Goal: Task Accomplishment & Management: Manage account settings

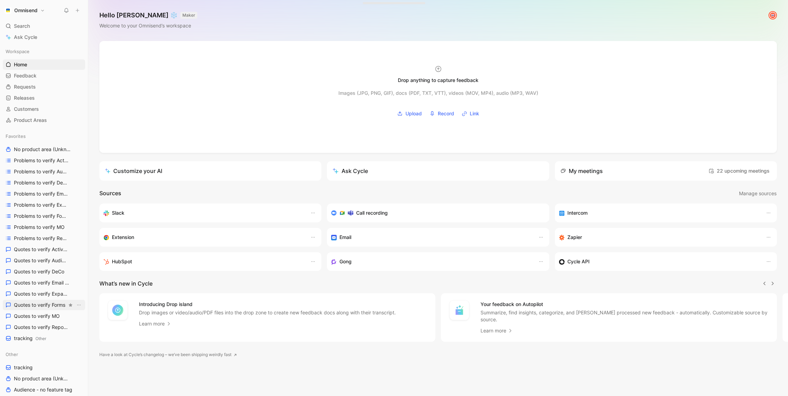
click at [44, 302] on span "Quotes to verify Forms" at bounding box center [39, 305] width 51 height 7
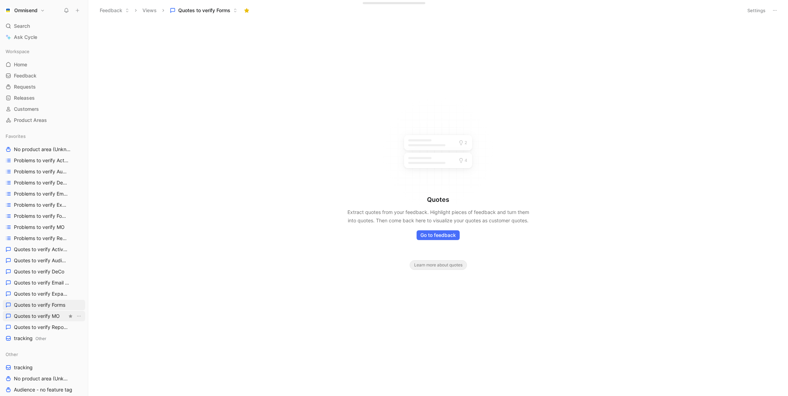
click at [47, 319] on span "Quotes to verify MO" at bounding box center [37, 316] width 46 height 7
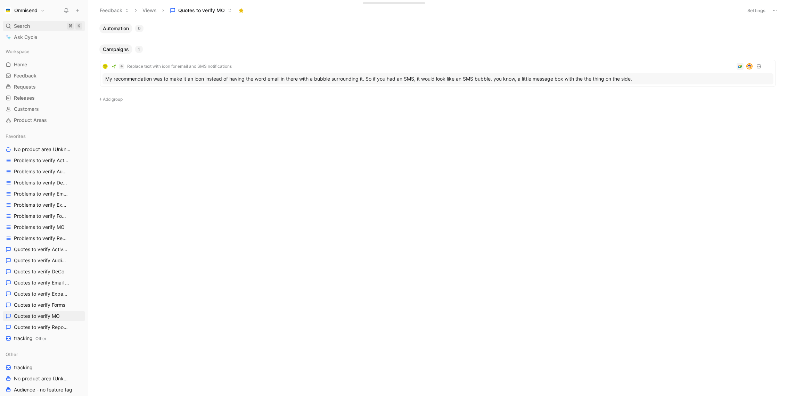
click at [43, 28] on div "Search ⌘ K" at bounding box center [44, 26] width 82 height 10
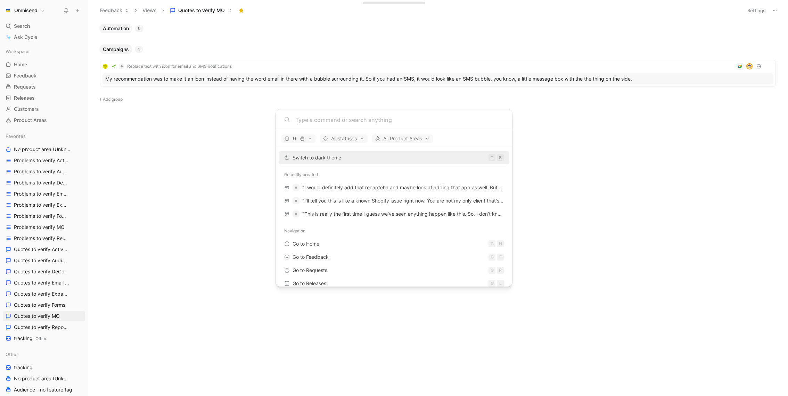
click at [23, 31] on body "Omnisend Search ⌘ K Ask Cycle Workspace Home G then H Feedback G then F Request…" at bounding box center [394, 198] width 788 height 396
click at [23, 27] on span "Search" at bounding box center [22, 26] width 16 height 8
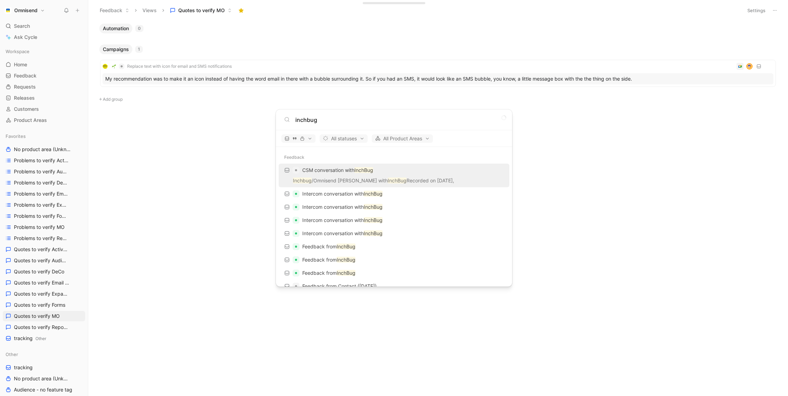
type input "inchbug"
click at [434, 172] on div "CSM conversation with InchBug" at bounding box center [394, 170] width 227 height 13
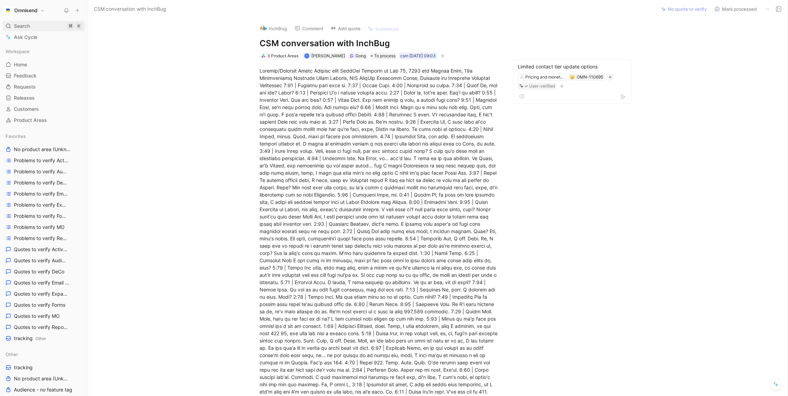
click at [18, 25] on span "Search" at bounding box center [22, 26] width 16 height 8
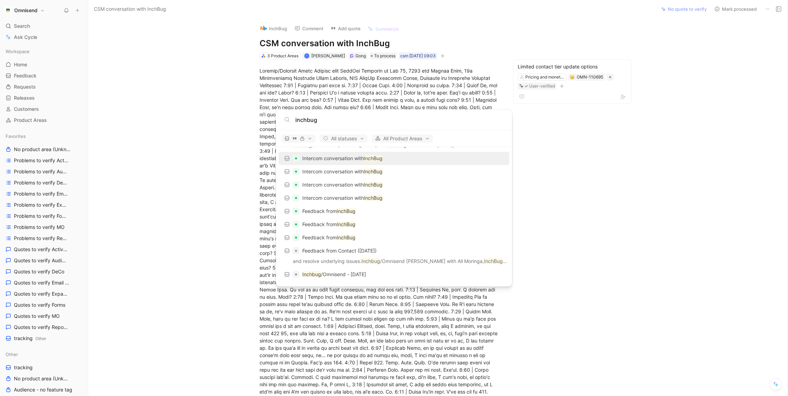
scroll to position [95, 0]
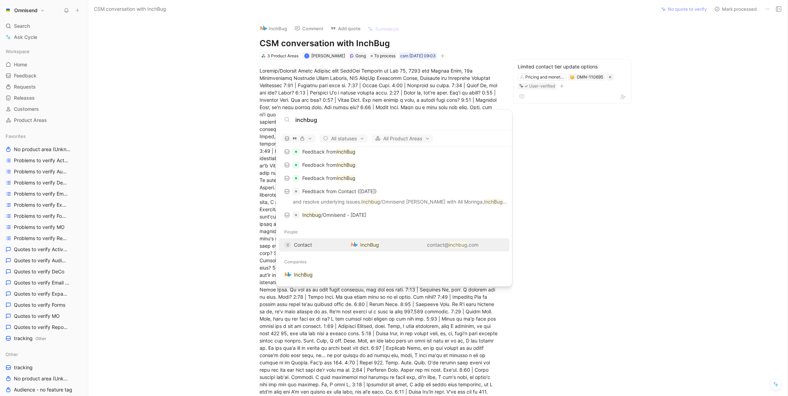
type input "inchbug"
click at [410, 247] on div "contact@ inchbug .com" at bounding box center [452, 245] width 103 height 8
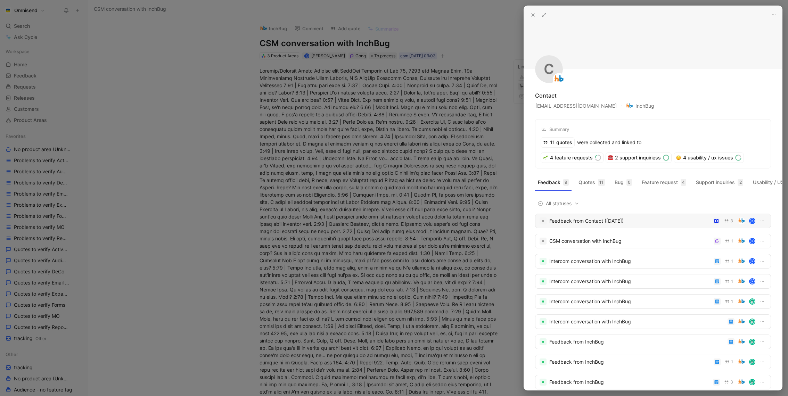
click at [689, 220] on div "Feedback from Contact (Aug 01, 2025)" at bounding box center [629, 221] width 161 height 8
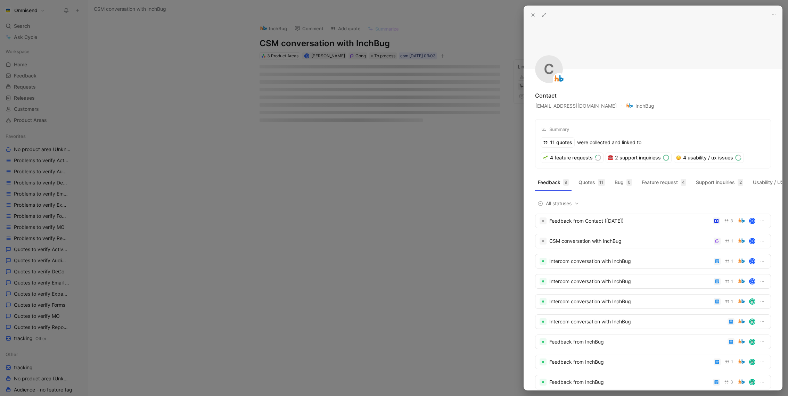
click at [383, 7] on div at bounding box center [394, 198] width 788 height 396
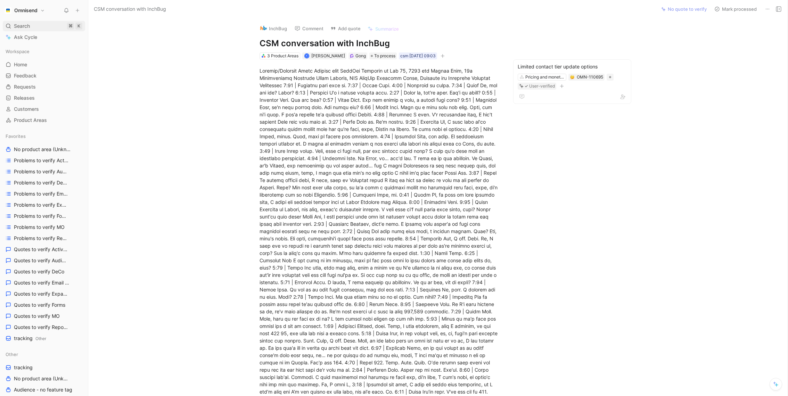
click at [27, 27] on span "Search" at bounding box center [22, 26] width 16 height 8
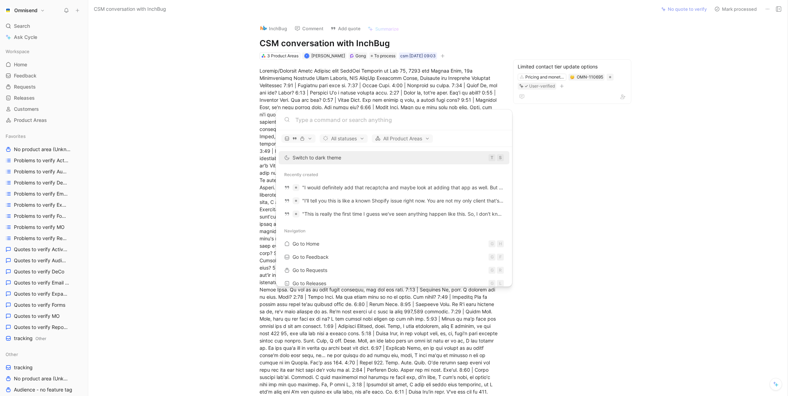
click at [363, 117] on input at bounding box center [399, 120] width 209 height 8
paste input "I'm glad we were able to touch base. Sometimes"
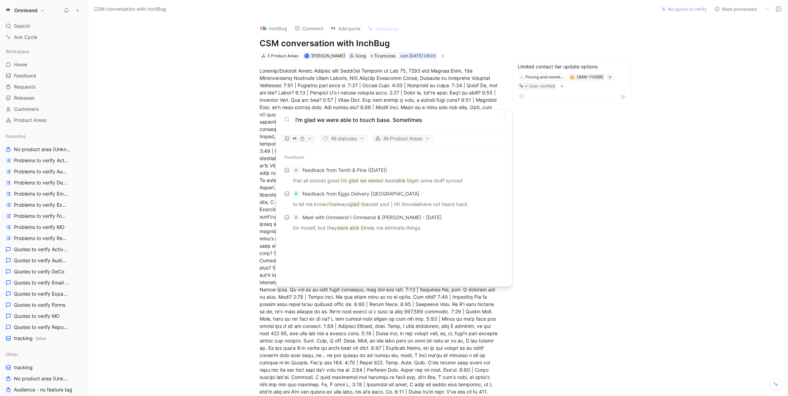
type input "I'm glad we were able to touch base. Sometimes"
click at [624, 196] on body "Omnisend Search ⌘ K Ask Cycle Workspace Home G then H Feedback G then F Request…" at bounding box center [394, 198] width 788 height 396
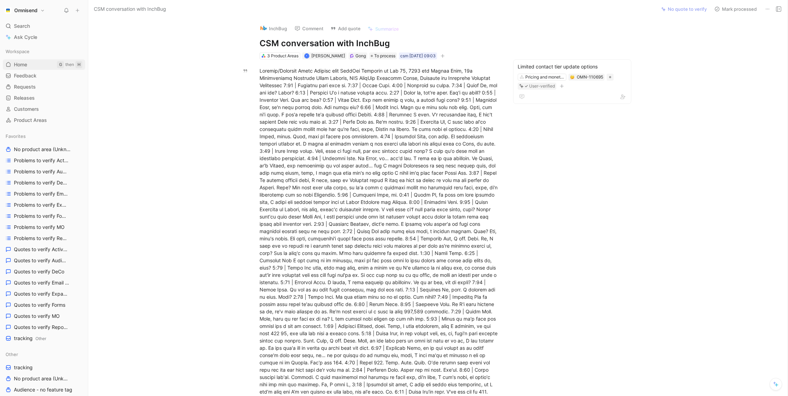
click at [31, 61] on link "Home G then H" at bounding box center [44, 64] width 82 height 10
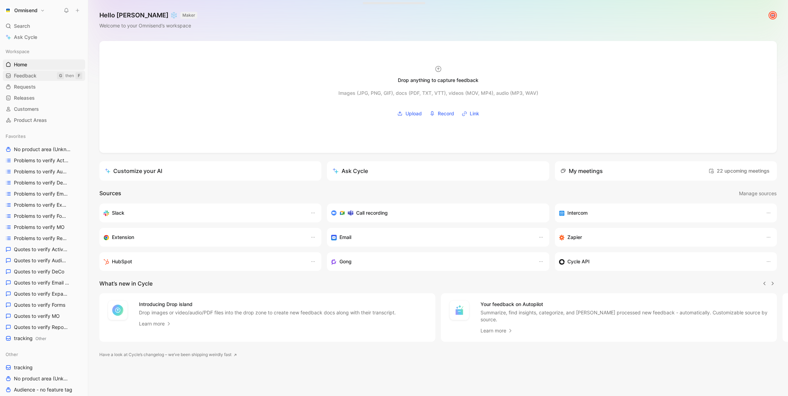
click at [29, 74] on span "Feedback" at bounding box center [25, 75] width 23 height 7
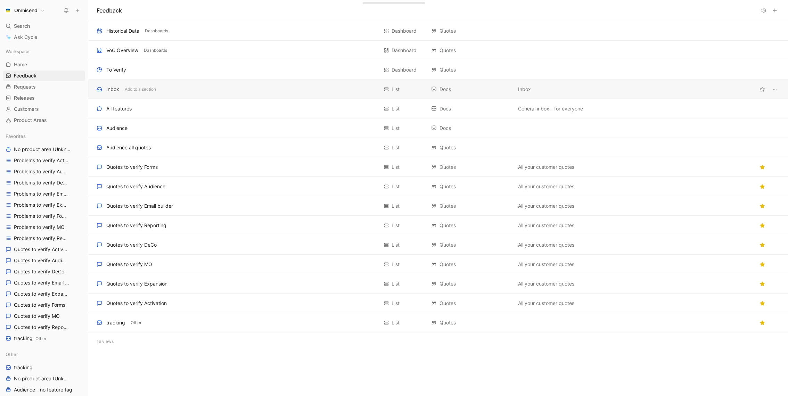
click at [171, 92] on div "Inbox Add to a section" at bounding box center [238, 89] width 282 height 8
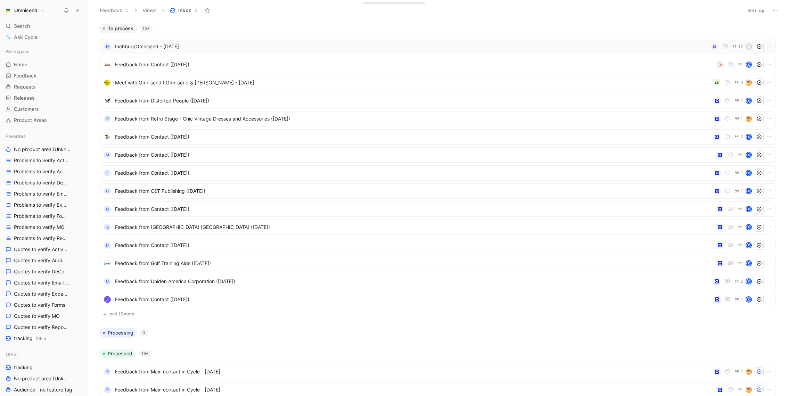
click at [654, 49] on span "Inchbug/Omnisend - [DATE]" at bounding box center [412, 46] width 594 height 8
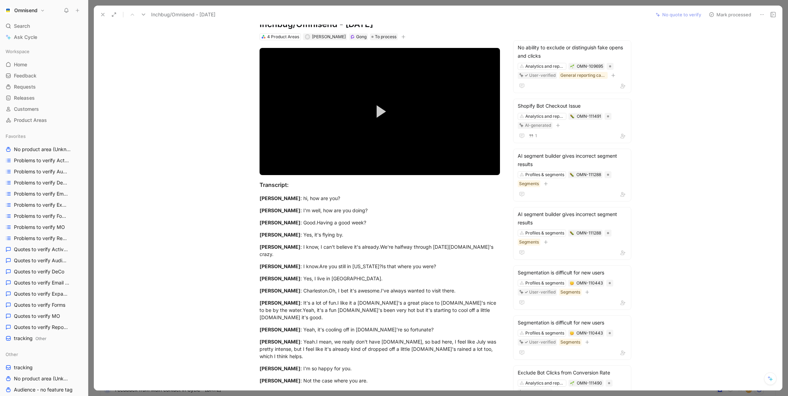
scroll to position [24, 0]
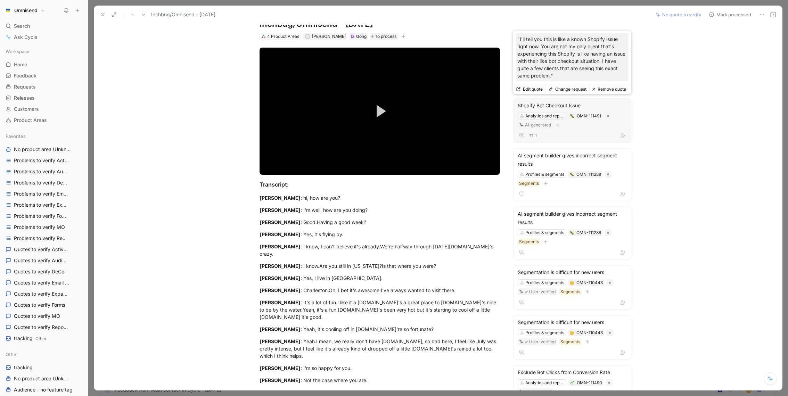
click at [587, 57] on p ""I'll tell you this is like a known Shopify issue right now. You are not my onl…" at bounding box center [573, 57] width 110 height 44
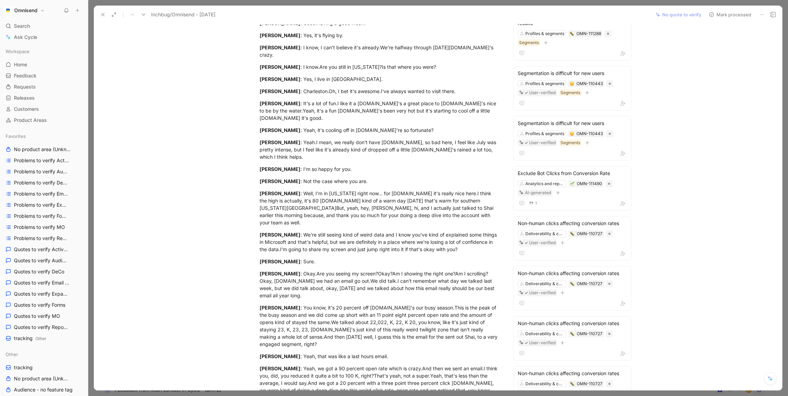
scroll to position [0, 0]
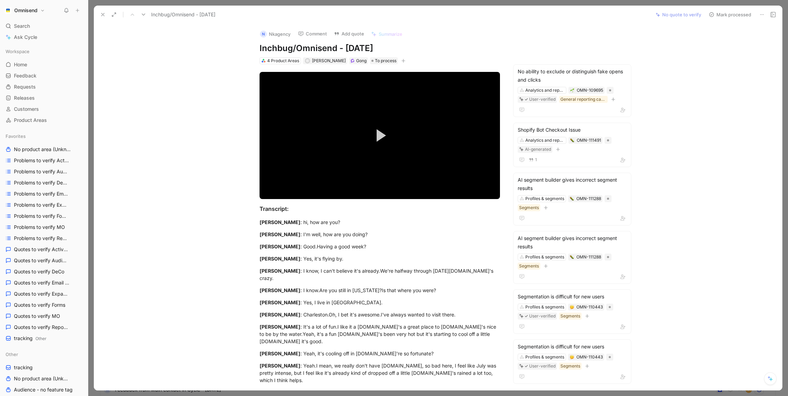
click at [761, 12] on icon at bounding box center [762, 15] width 6 height 6
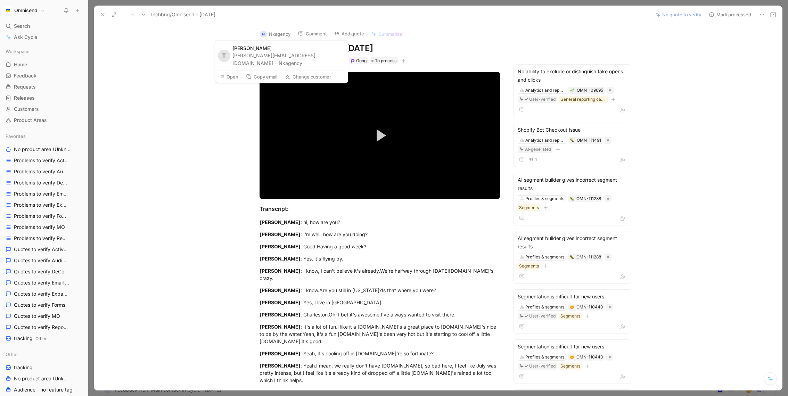
click at [294, 59] on button "Nkagency" at bounding box center [291, 63] width 24 height 8
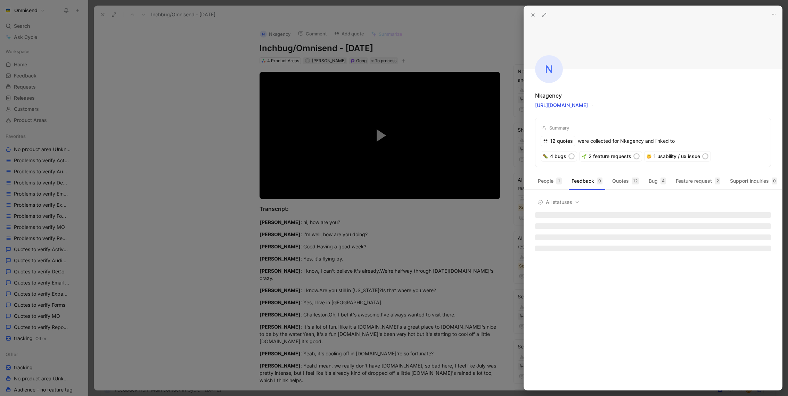
click at [439, 41] on div at bounding box center [394, 198] width 788 height 396
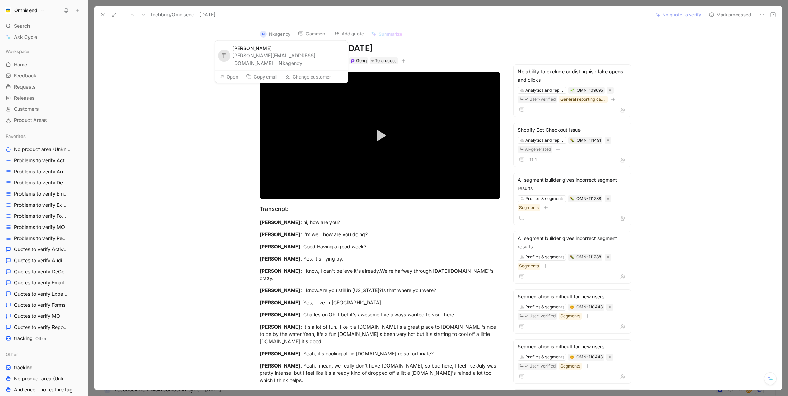
click at [290, 59] on button "Nkagency" at bounding box center [291, 63] width 24 height 8
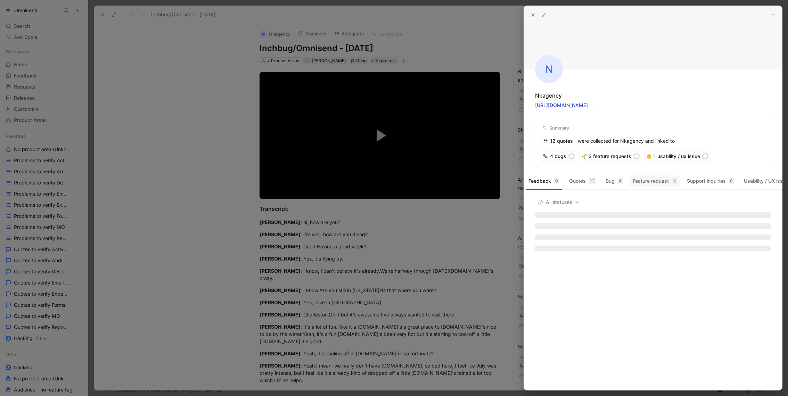
scroll to position [0, 63]
click at [485, 69] on div at bounding box center [394, 198] width 788 height 396
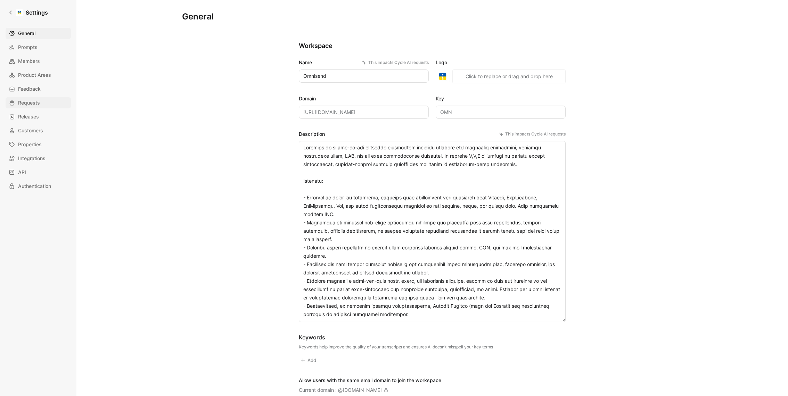
click at [30, 107] on link "Requests" at bounding box center [38, 102] width 65 height 11
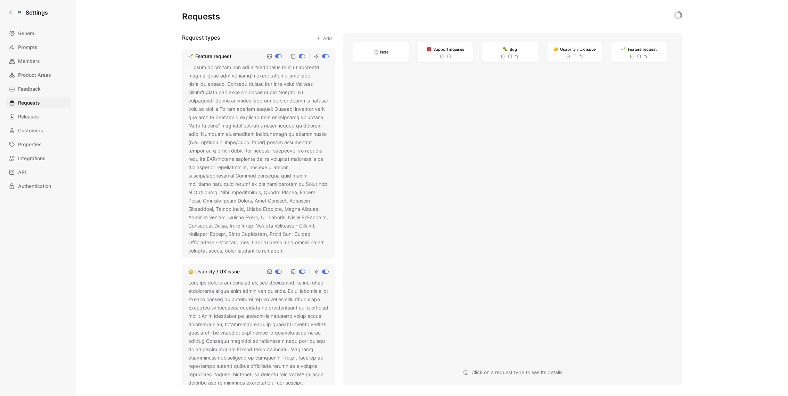
click at [249, 162] on div at bounding box center [258, 159] width 140 height 192
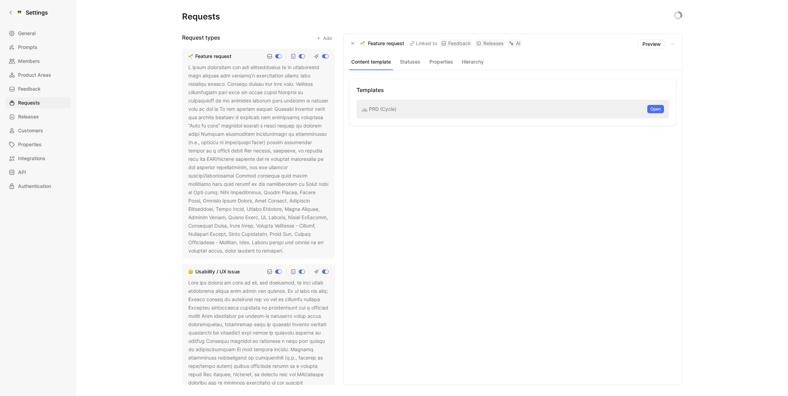
click at [290, 250] on button at bounding box center [288, 251] width 7 height 7
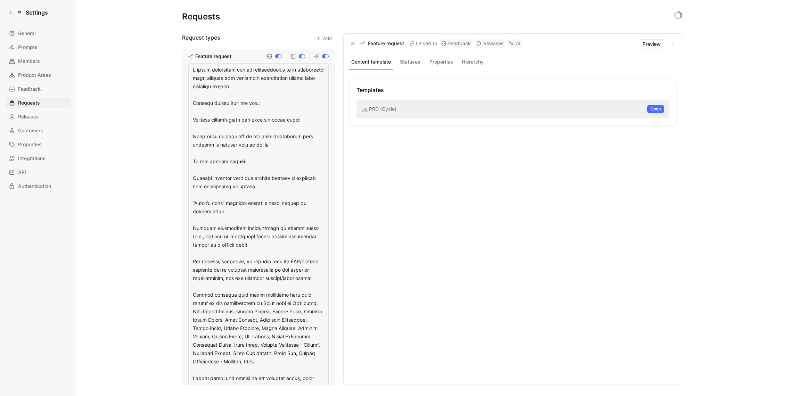
drag, startPoint x: 194, startPoint y: 69, endPoint x: 275, endPoint y: 89, distance: 83.4
click at [275, 89] on textarea at bounding box center [258, 228] width 140 height 331
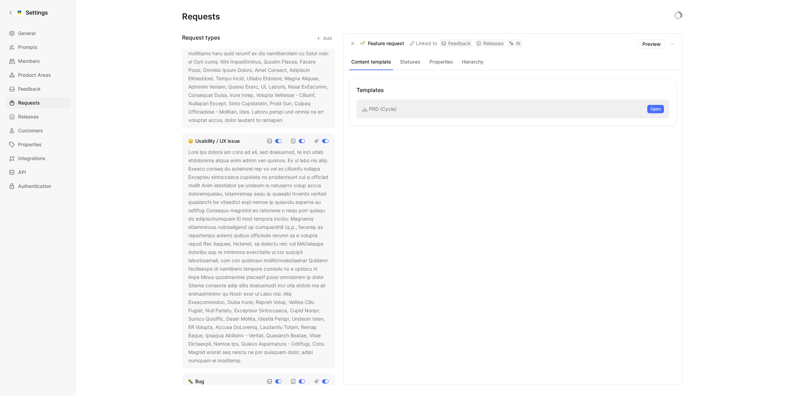
scroll to position [131, 0]
click at [295, 332] on div at bounding box center [258, 255] width 140 height 217
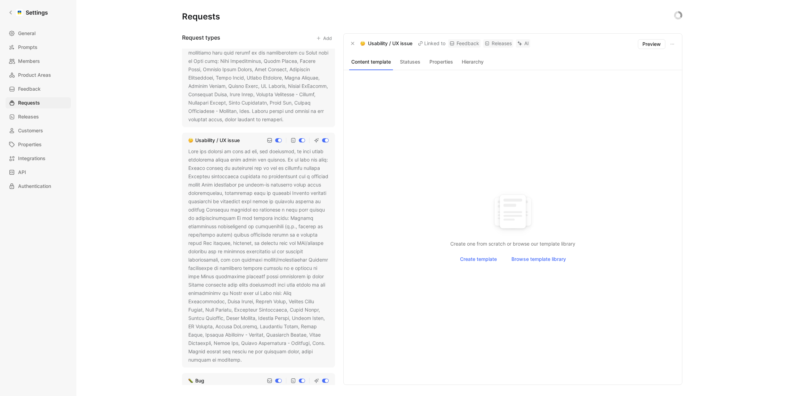
click at [245, 358] on icon at bounding box center [247, 360] width 4 height 4
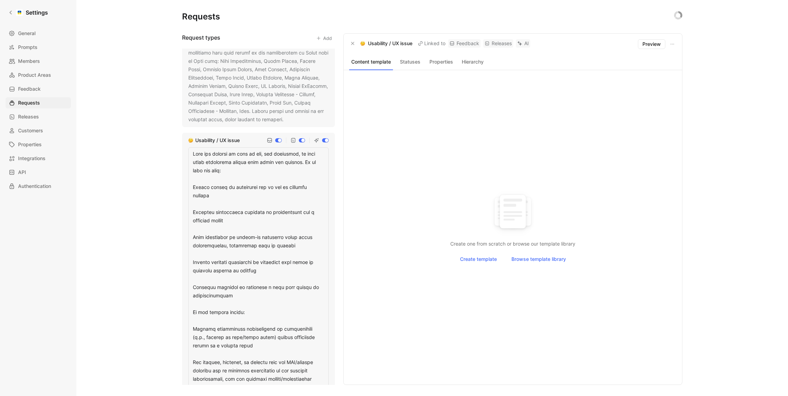
drag, startPoint x: 249, startPoint y: 170, endPoint x: 192, endPoint y: 154, distance: 59.5
click at [192, 154] on textarea at bounding box center [258, 342] width 140 height 390
click at [231, 215] on textarea at bounding box center [258, 342] width 140 height 390
drag, startPoint x: 232, startPoint y: 221, endPoint x: 202, endPoint y: 200, distance: 36.6
click at [202, 200] on textarea at bounding box center [258, 342] width 140 height 390
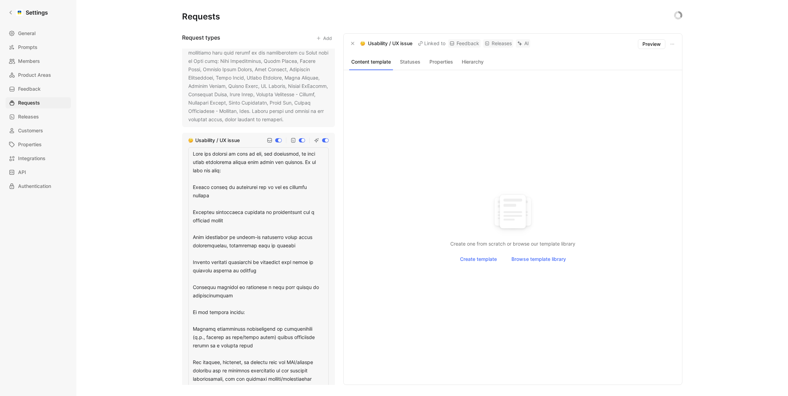
drag, startPoint x: 286, startPoint y: 241, endPoint x: 167, endPoint y: 163, distance: 142.9
click at [167, 163] on div "Requests Request types Add Feature request Usability / UX issue Bug Support inq…" at bounding box center [432, 198] width 712 height 396
click at [283, 271] on textarea at bounding box center [258, 342] width 140 height 390
click at [229, 262] on textarea at bounding box center [258, 342] width 140 height 390
type textarea "When the product is hard to use, not intuitive, or when users experience issues…"
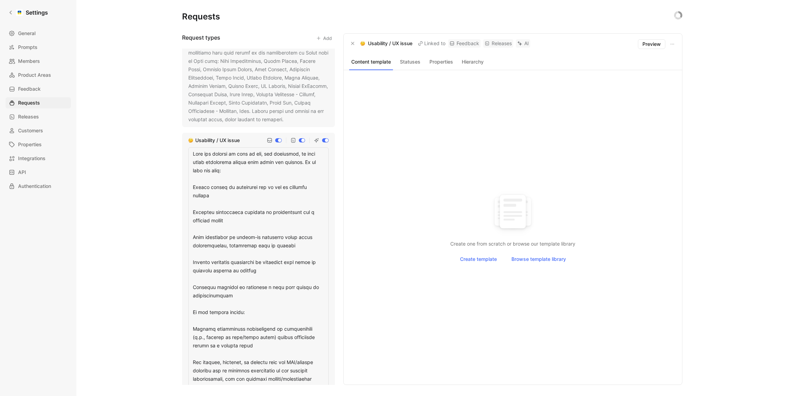
drag, startPoint x: 232, startPoint y: 294, endPoint x: 130, endPoint y: 155, distance: 171.8
click at [130, 155] on div "Requests Request types Add Feature request Usability / UX issue Bug Support inq…" at bounding box center [432, 198] width 712 height 396
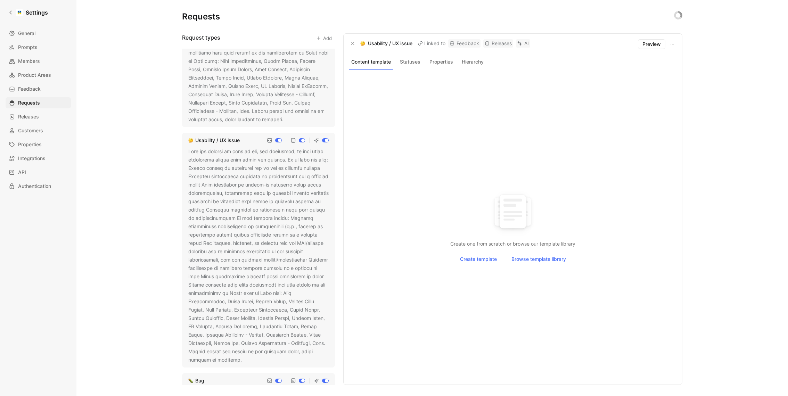
click at [293, 304] on div at bounding box center [258, 255] width 140 height 217
click at [245, 358] on icon at bounding box center [247, 360] width 4 height 4
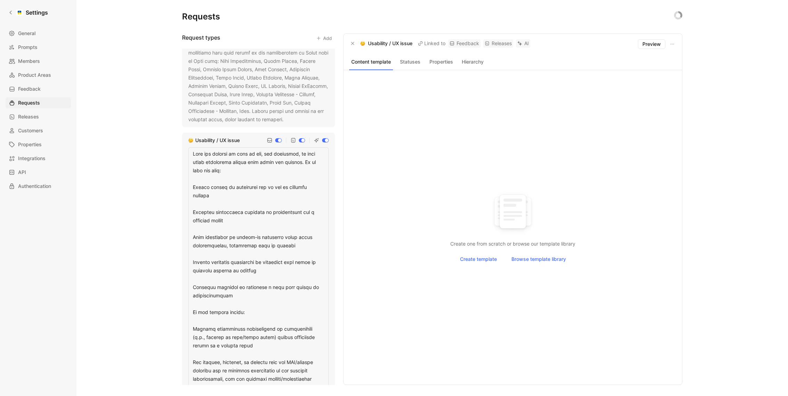
click at [282, 185] on textarea at bounding box center [258, 342] width 140 height 390
drag, startPoint x: 268, startPoint y: 171, endPoint x: 175, endPoint y: 152, distance: 94.7
click at [175, 152] on div "Requests Request types Add Feature request Usability / UX issue Bug Support inq…" at bounding box center [432, 198] width 712 height 396
drag, startPoint x: 269, startPoint y: 293, endPoint x: 113, endPoint y: 126, distance: 228.9
click at [113, 126] on div "Requests Request types Add Feature request Usability / UX issue Bug Support inq…" at bounding box center [432, 198] width 712 height 396
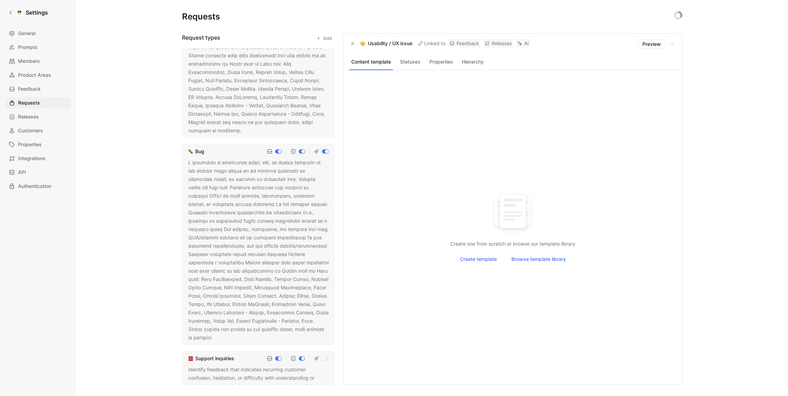
scroll to position [442, 0]
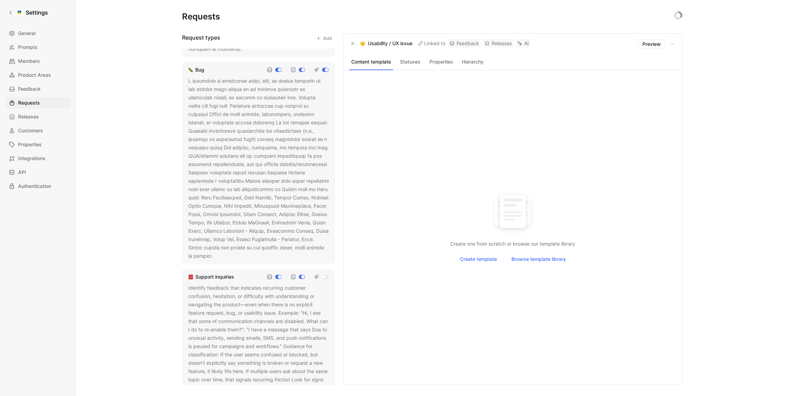
click at [244, 126] on div at bounding box center [258, 169] width 140 height 184
click at [286, 259] on div "Bug Edit description" at bounding box center [258, 163] width 153 height 202
click at [218, 255] on use at bounding box center [216, 256] width 3 height 3
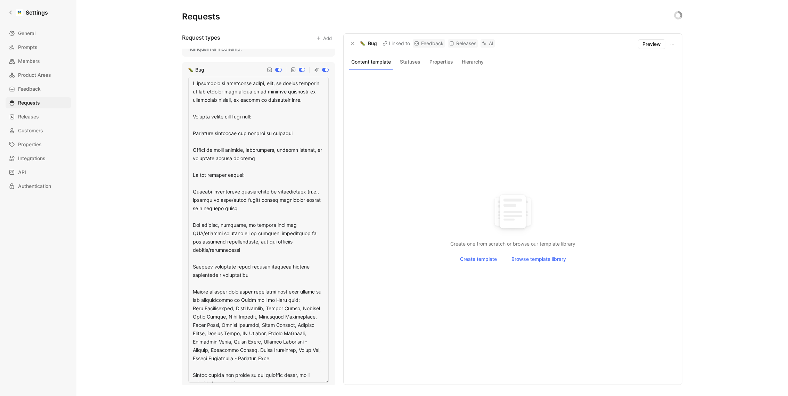
click at [235, 112] on textarea at bounding box center [258, 230] width 140 height 306
drag, startPoint x: 192, startPoint y: 81, endPoint x: 287, endPoint y: 160, distance: 123.7
click at [287, 160] on textarea at bounding box center [258, 230] width 140 height 306
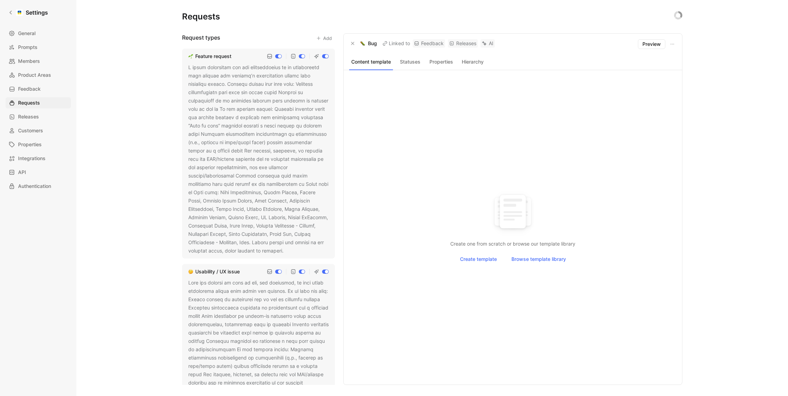
click at [261, 125] on div at bounding box center [258, 159] width 140 height 192
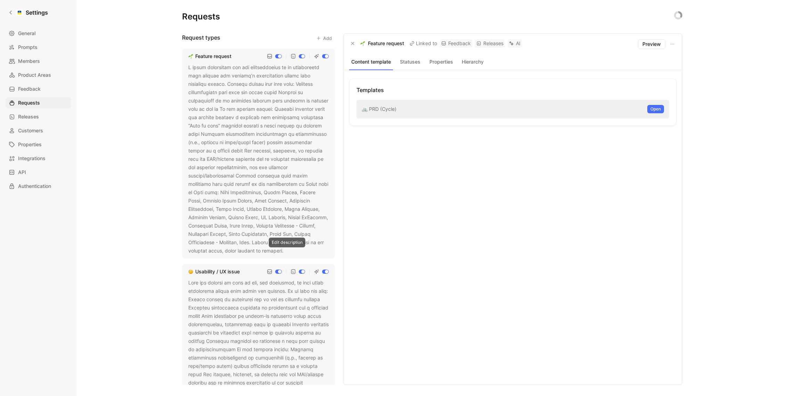
click at [286, 252] on icon at bounding box center [288, 251] width 4 height 4
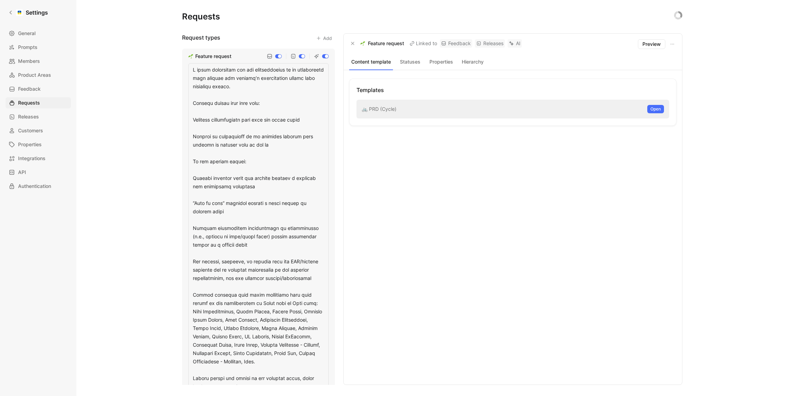
drag, startPoint x: 192, startPoint y: 100, endPoint x: 287, endPoint y: 153, distance: 108.7
click at [288, 153] on textarea at bounding box center [258, 228] width 140 height 331
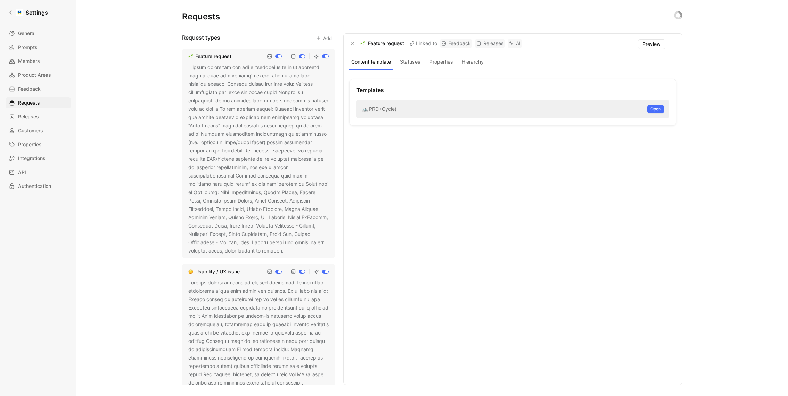
click at [600, 265] on div "Templates 🚲 PRD (Cycle) Open" at bounding box center [512, 228] width 327 height 298
click at [236, 166] on div at bounding box center [258, 159] width 140 height 192
click at [289, 249] on icon at bounding box center [288, 251] width 4 height 4
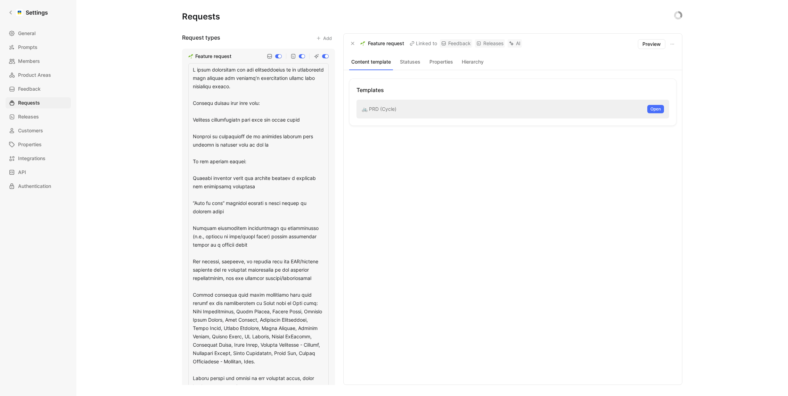
drag, startPoint x: 192, startPoint y: 69, endPoint x: 308, endPoint y: 142, distance: 137.3
click at [308, 142] on textarea at bounding box center [258, 228] width 140 height 331
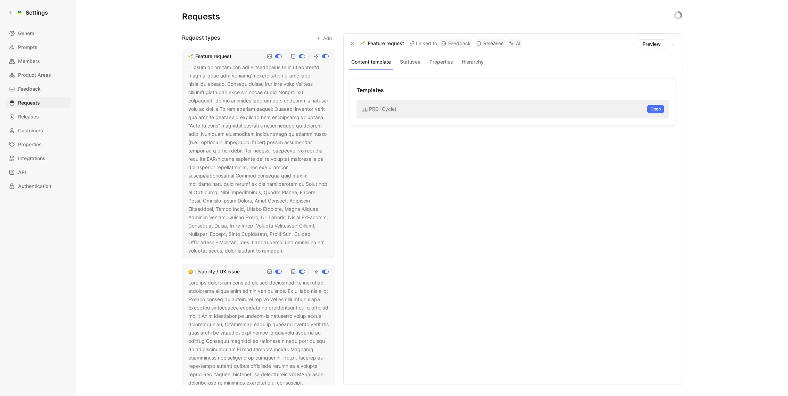
click at [300, 288] on div at bounding box center [258, 387] width 140 height 217
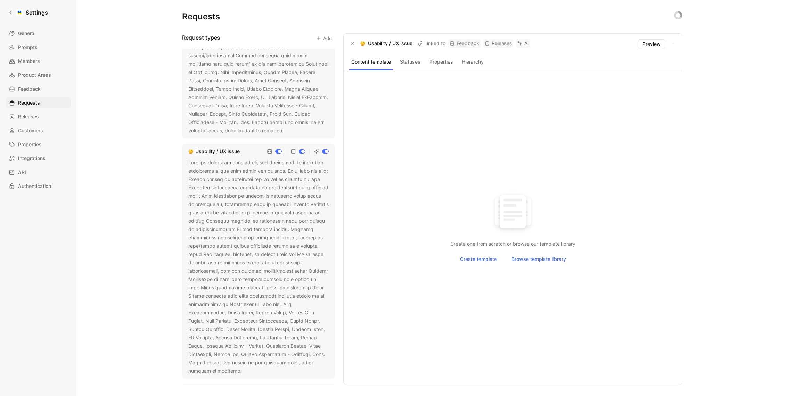
scroll to position [133, 0]
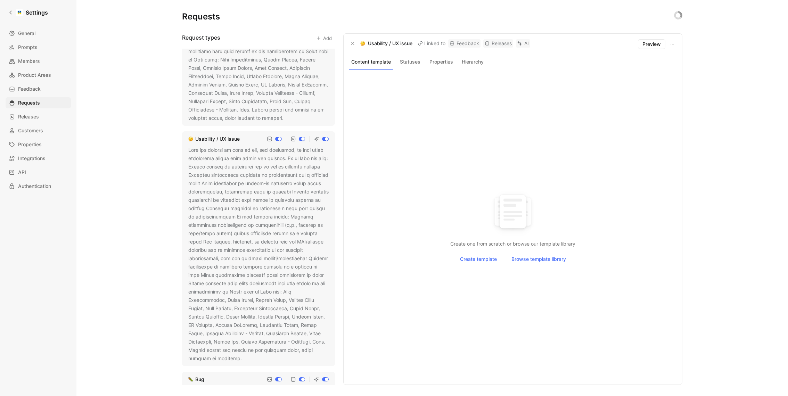
click at [245, 357] on icon at bounding box center [247, 359] width 4 height 4
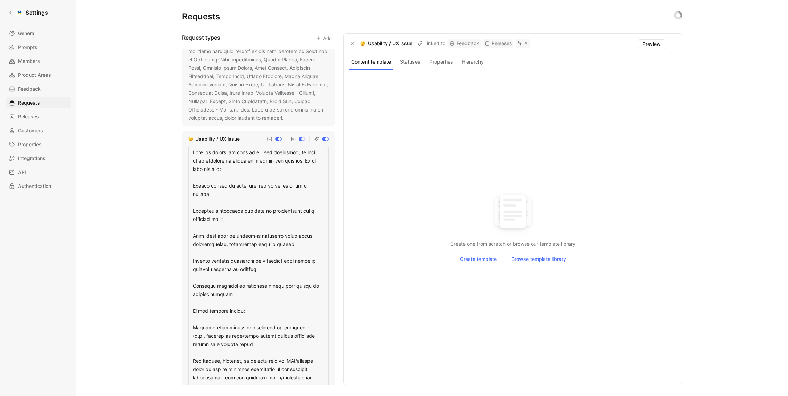
drag, startPoint x: 193, startPoint y: 152, endPoint x: 285, endPoint y: 290, distance: 165.8
click at [285, 290] on textarea at bounding box center [258, 341] width 140 height 390
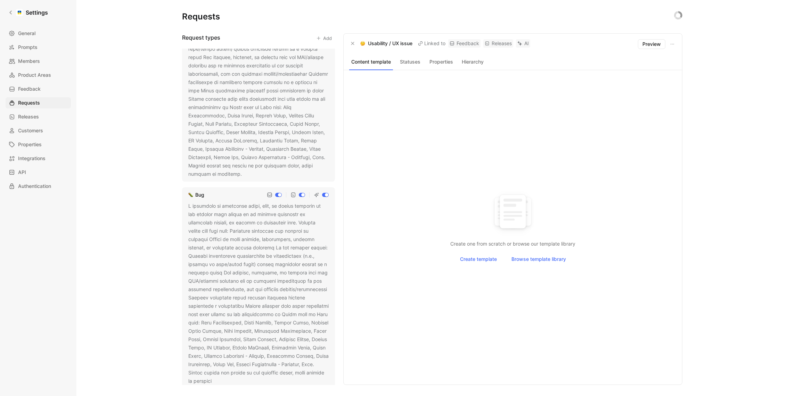
scroll to position [319, 0]
click at [223, 300] on div at bounding box center [258, 292] width 140 height 184
click at [219, 379] on icon at bounding box center [216, 379] width 4 height 4
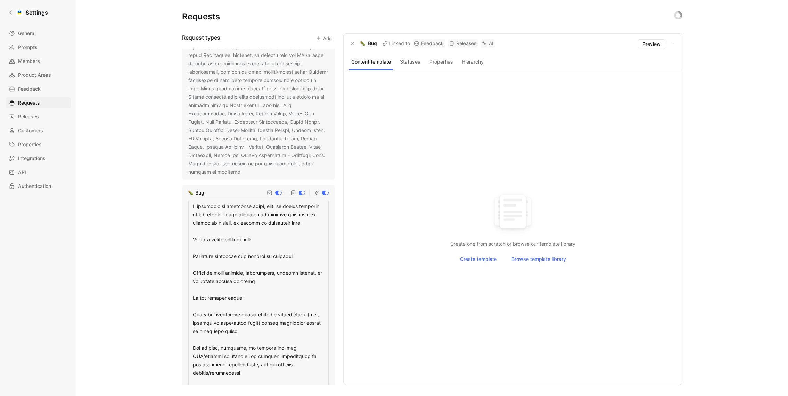
drag, startPoint x: 190, startPoint y: 204, endPoint x: 295, endPoint y: 284, distance: 131.9
click at [296, 284] on textarea at bounding box center [258, 353] width 140 height 306
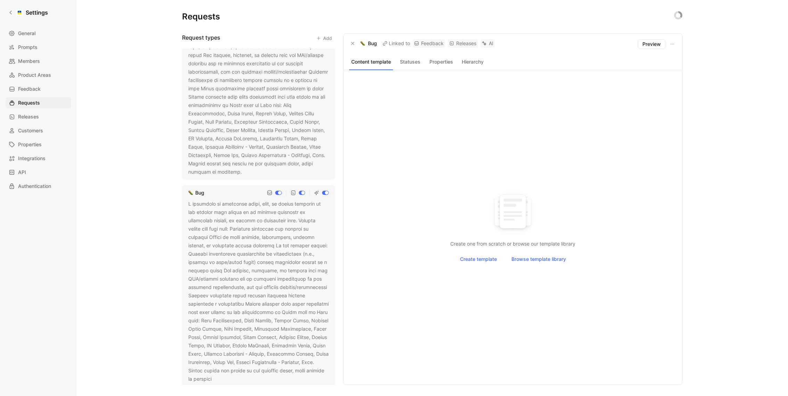
click at [263, 222] on div at bounding box center [258, 292] width 140 height 184
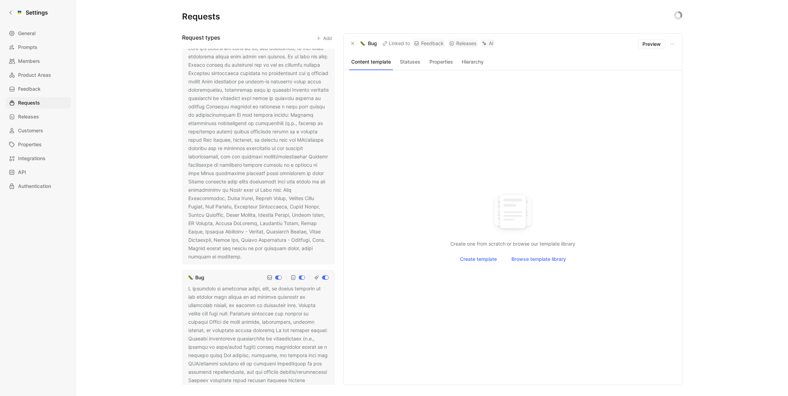
scroll to position [215, 0]
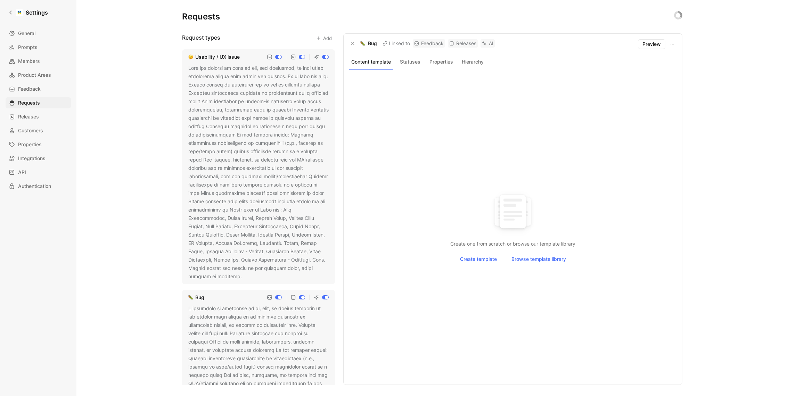
click at [268, 175] on div at bounding box center [258, 172] width 140 height 217
click at [245, 277] on use at bounding box center [246, 277] width 3 height 3
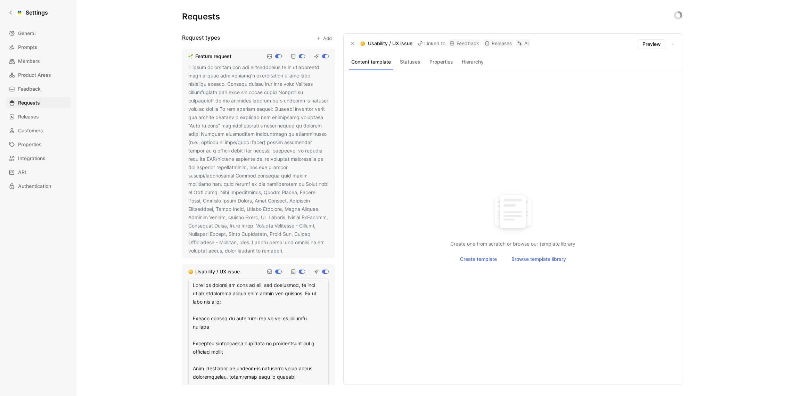
click at [131, 81] on div "Requests Request types Add Feature request Usability / UX issue Bug Support inq…" at bounding box center [432, 198] width 712 height 396
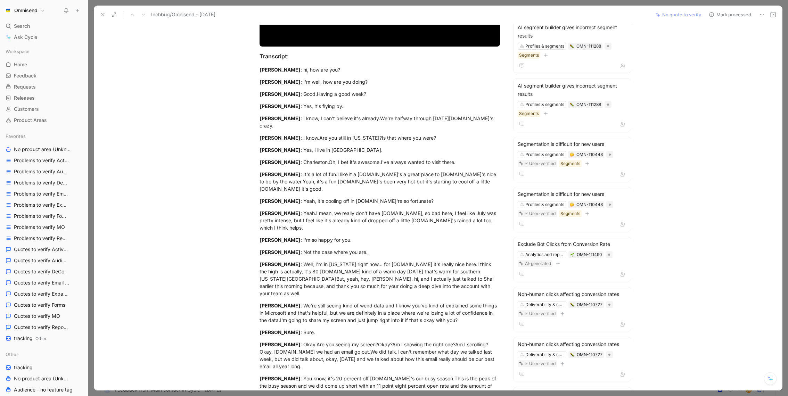
scroll to position [158, 0]
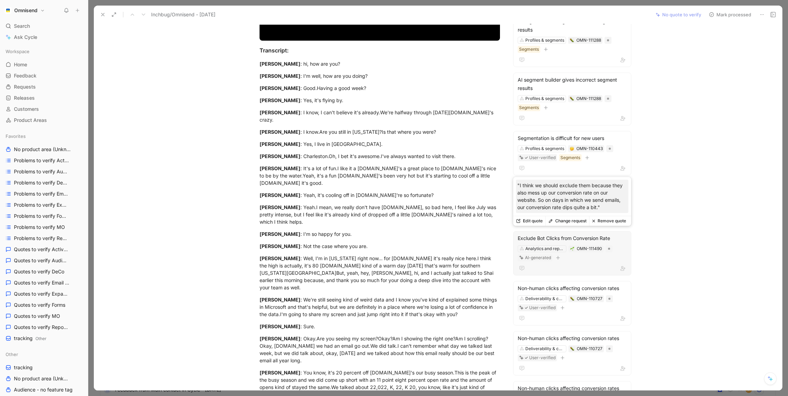
drag, startPoint x: 518, startPoint y: 185, endPoint x: 612, endPoint y: 213, distance: 97.9
click at [612, 213] on div ""I think we should exclude them because they also mess up our conversion rate o…" at bounding box center [572, 196] width 113 height 33
copy p ""I think we should exclude them because they also mess up our conversion rate o…"
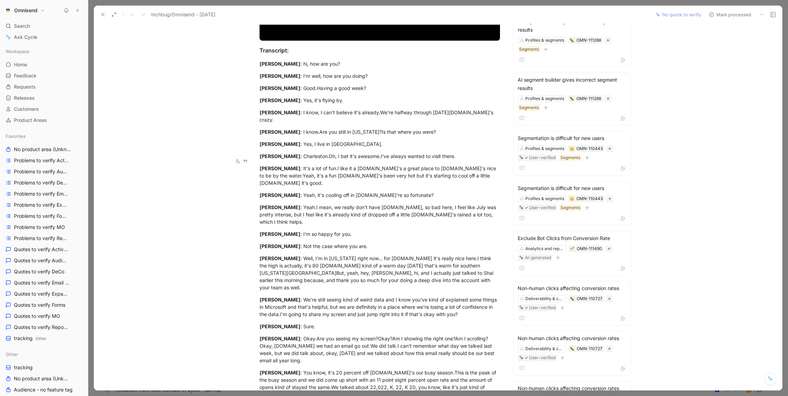
click at [764, 17] on button at bounding box center [762, 15] width 10 height 10
click at [740, 40] on div "Delete" at bounding box center [744, 39] width 40 height 8
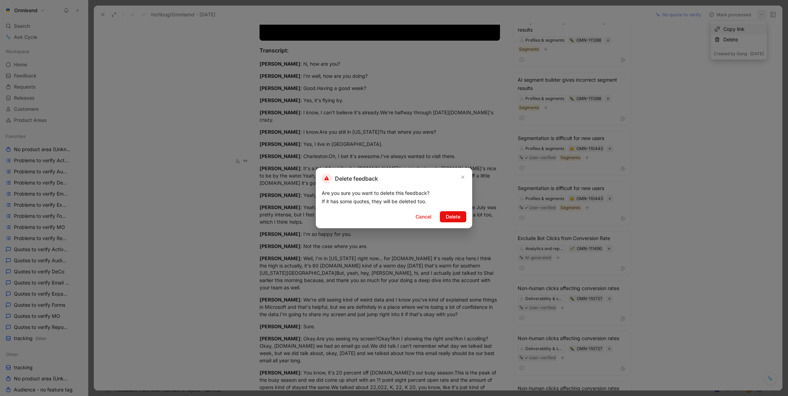
drag, startPoint x: 454, startPoint y: 215, endPoint x: 810, endPoint y: 318, distance: 371.1
click at [788, 318] on html "Omnisend Search ⌘ K Ask Cycle Workspace Home G then H Feedback G then F Request…" at bounding box center [394, 198] width 788 height 396
click at [738, 283] on div at bounding box center [394, 198] width 788 height 396
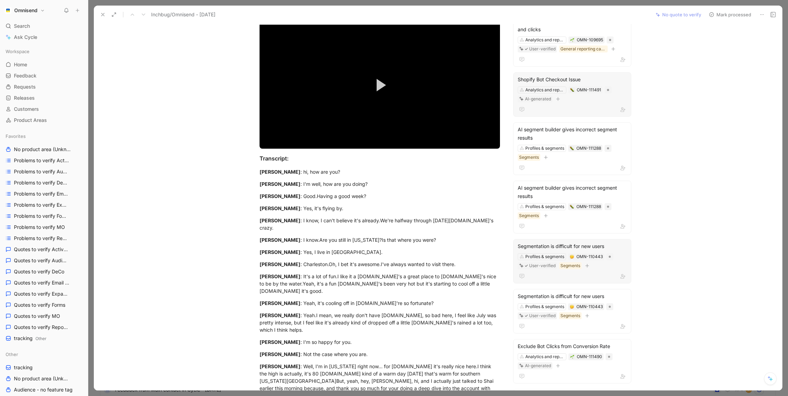
scroll to position [0, 0]
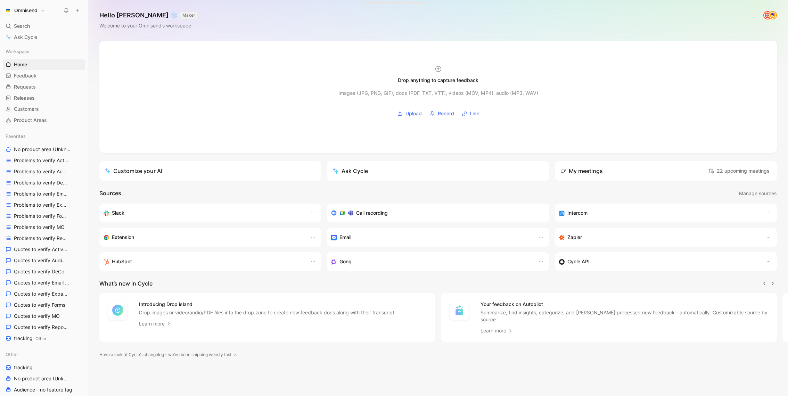
click at [76, 11] on icon at bounding box center [77, 10] width 5 height 5
click at [115, 10] on button "New feedback c" at bounding box center [124, 13] width 74 height 12
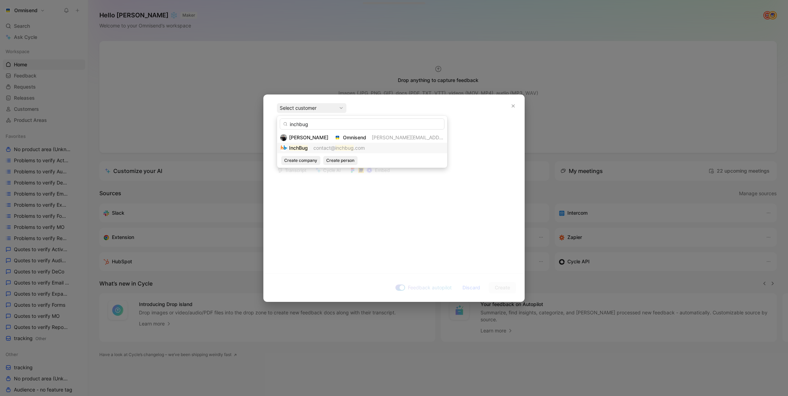
type input "inchbug"
click at [316, 149] on span "contact@" at bounding box center [325, 148] width 22 height 6
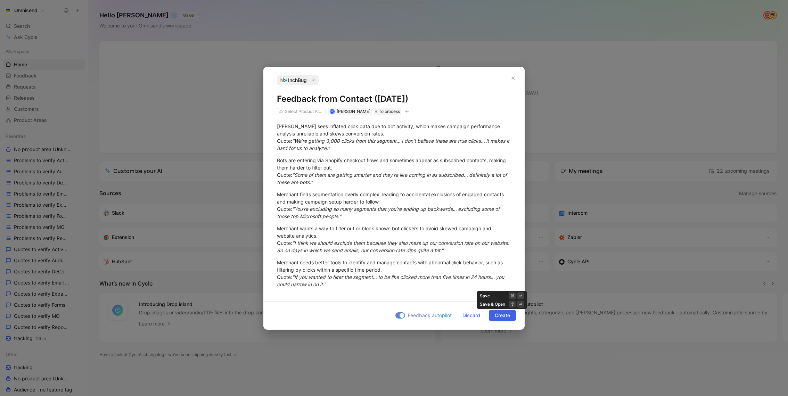
click at [500, 314] on span "Create" at bounding box center [502, 315] width 15 height 8
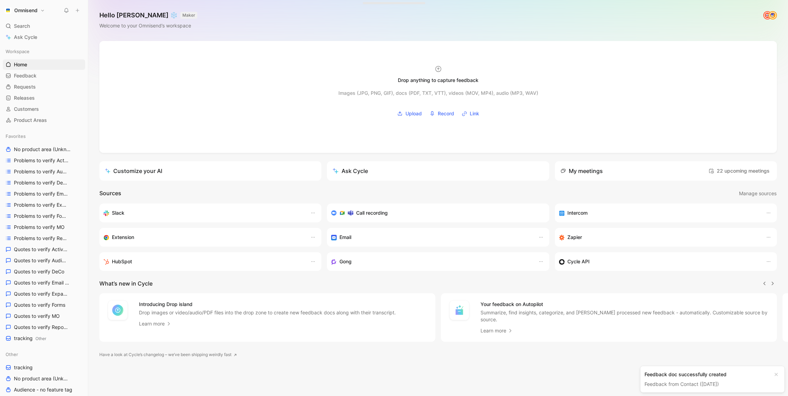
click at [669, 389] on div "Feedback doc successfully created Feedback from Contact (Aug 13, 2025)" at bounding box center [713, 379] width 144 height 26
click at [677, 378] on div "Feedback doc successfully created" at bounding box center [707, 375] width 125 height 8
click at [674, 383] on link "Feedback from Contact ([DATE])" at bounding box center [682, 384] width 74 height 6
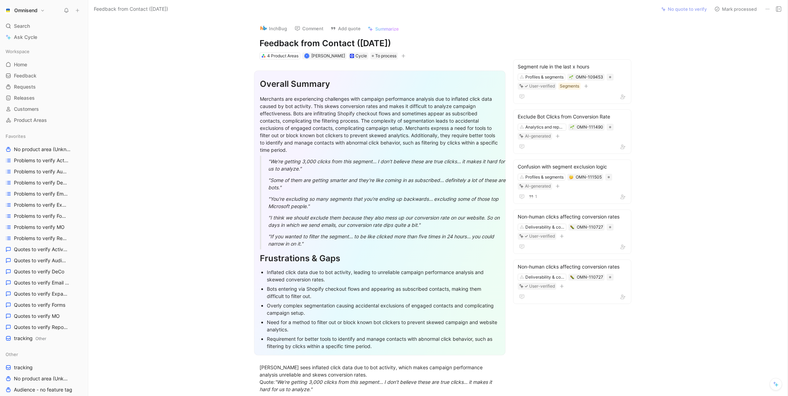
click at [710, 150] on div "InchBug Comment Add quote Summarize Feedback from Contact (Aug 13, 2025) 4 Prod…" at bounding box center [438, 207] width 700 height 378
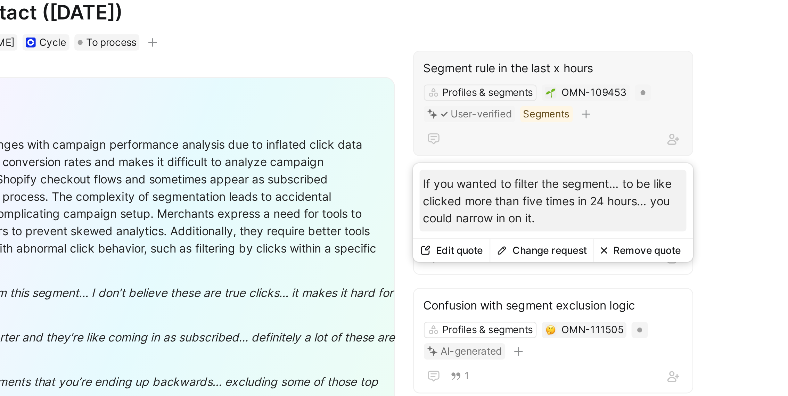
click at [591, 66] on div "Segment rule in the last x hours" at bounding box center [572, 67] width 109 height 8
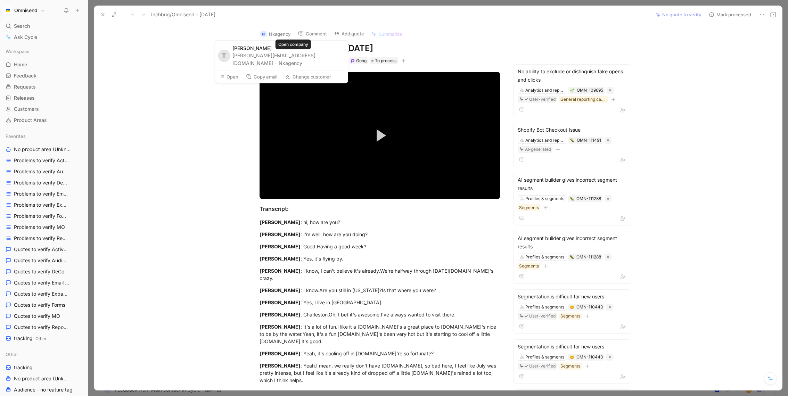
click at [297, 59] on button "Nkagency" at bounding box center [291, 63] width 24 height 8
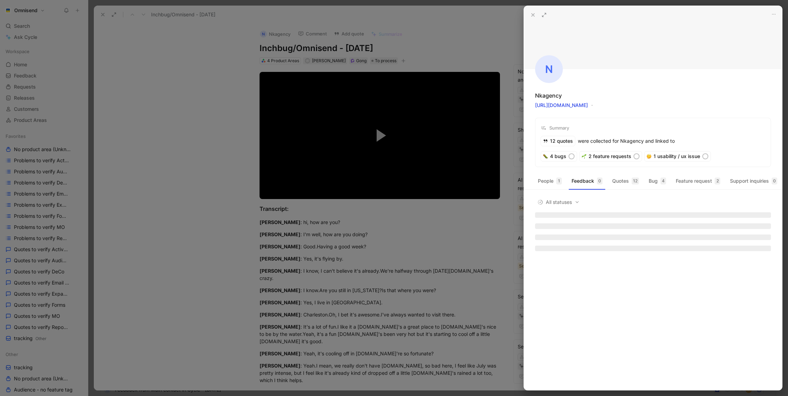
click at [306, 220] on div at bounding box center [394, 198] width 788 height 396
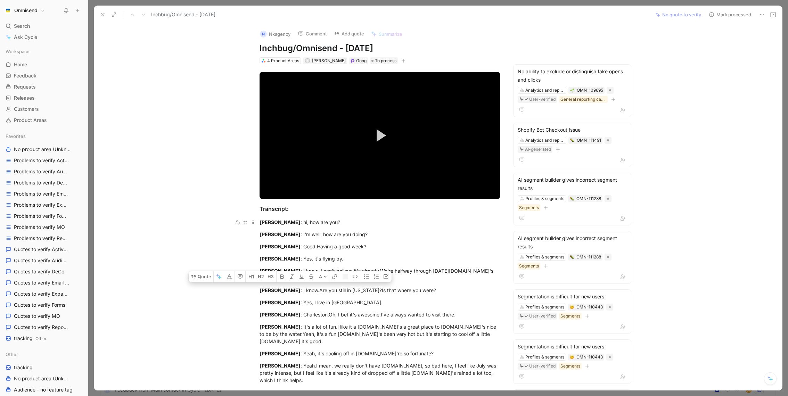
drag, startPoint x: 259, startPoint y: 224, endPoint x: 320, endPoint y: 223, distance: 61.2
click at [320, 223] on div "Emory Parsons : hi, how are you?" at bounding box center [380, 222] width 241 height 7
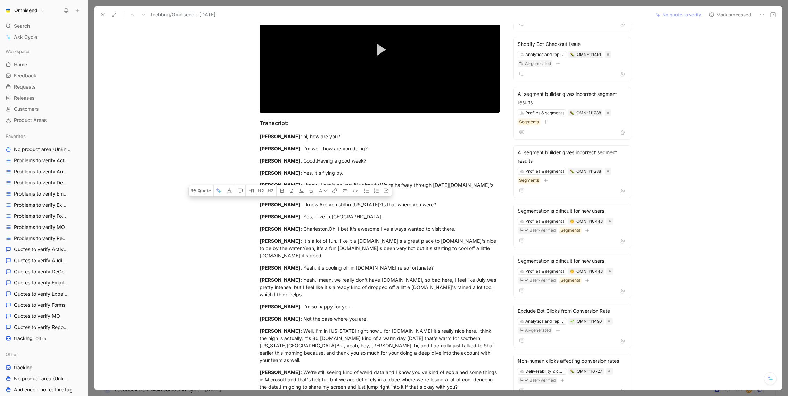
scroll to position [21, 0]
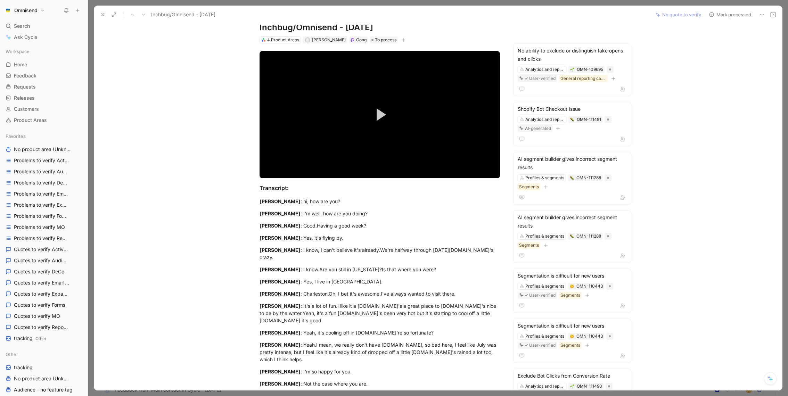
click at [761, 13] on icon at bounding box center [762, 15] width 6 height 6
click at [734, 39] on div "Delete" at bounding box center [744, 39] width 40 height 8
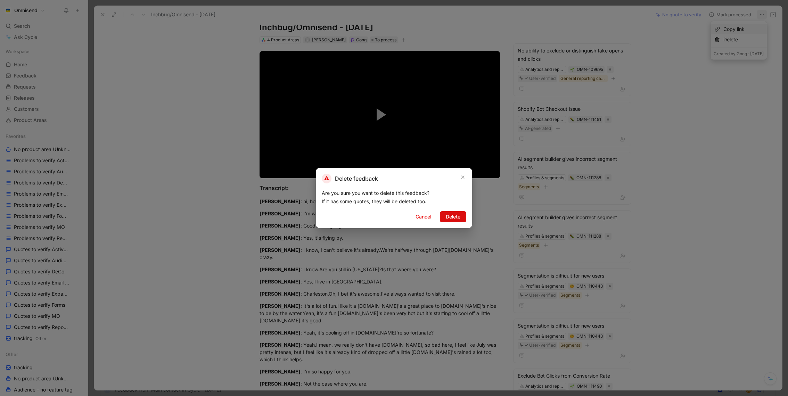
click at [452, 213] on span "Delete" at bounding box center [453, 217] width 15 height 8
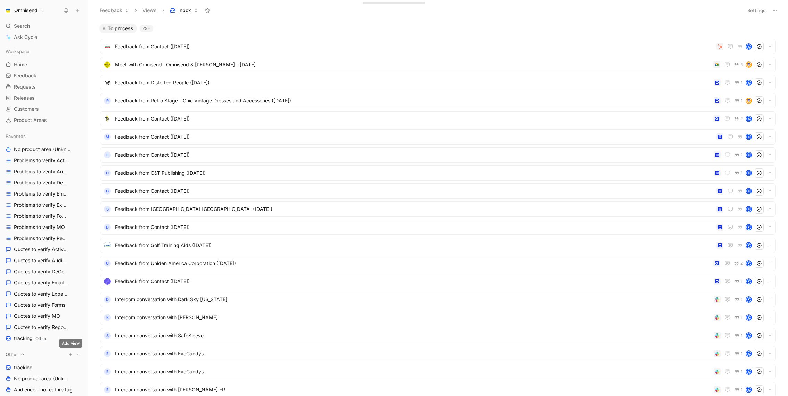
click at [68, 355] on icon "button" at bounding box center [70, 354] width 4 height 4
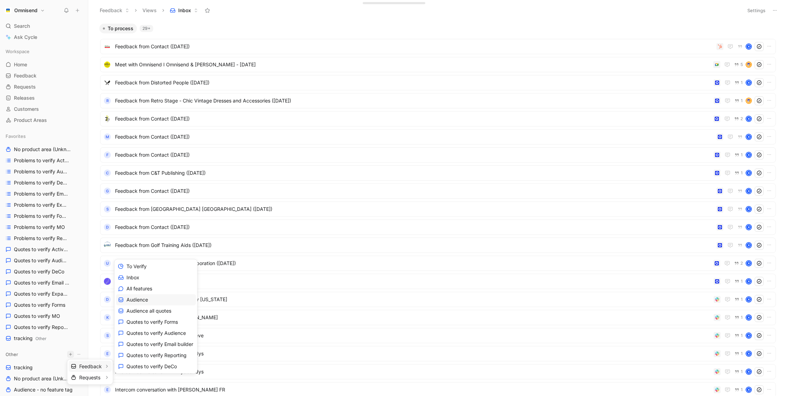
scroll to position [44, 0]
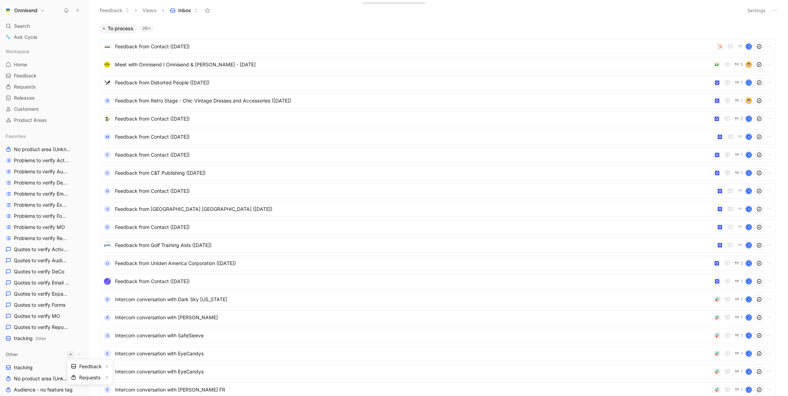
click at [39, 321] on div at bounding box center [394, 198] width 788 height 396
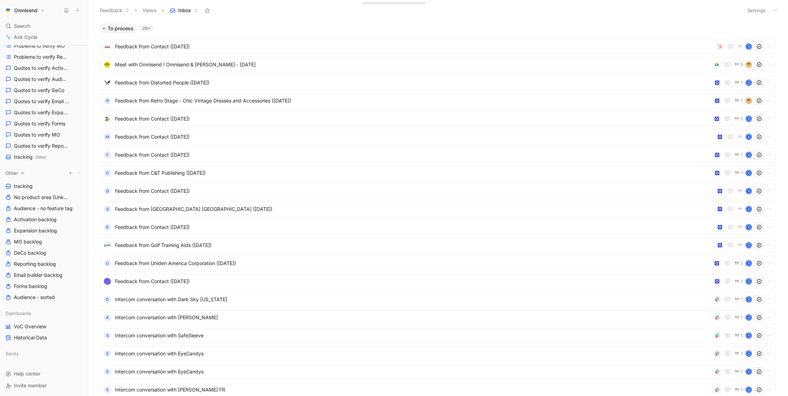
click at [73, 172] on button "button" at bounding box center [70, 173] width 7 height 7
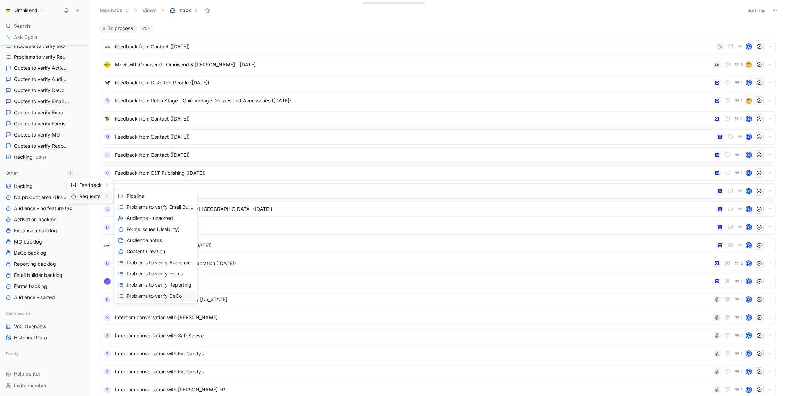
scroll to position [44, 0]
click at [145, 295] on span "Create view" at bounding box center [140, 296] width 27 height 7
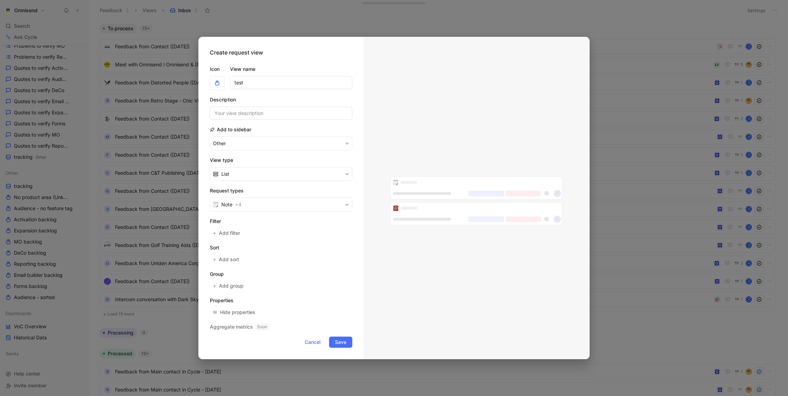
type input "test"
click at [299, 66] on label "View name" at bounding box center [291, 69] width 122 height 8
click at [299, 76] on input "test" at bounding box center [291, 82] width 122 height 13
click at [285, 199] on button "Note + 4" at bounding box center [281, 205] width 143 height 14
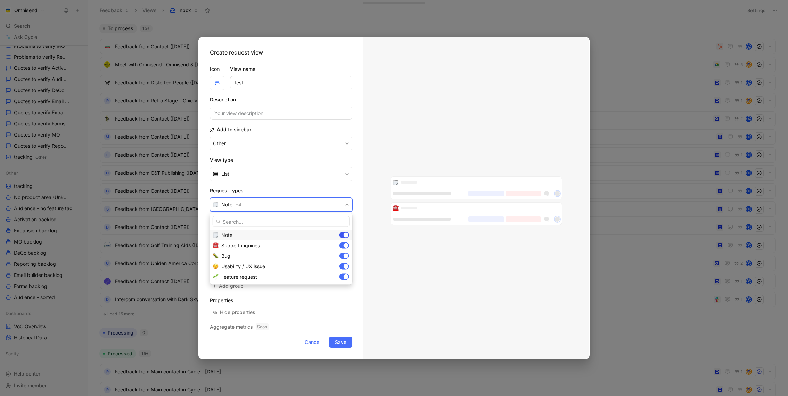
click at [343, 234] on div at bounding box center [345, 235] width 10 height 6
click at [343, 245] on div at bounding box center [345, 246] width 10 height 6
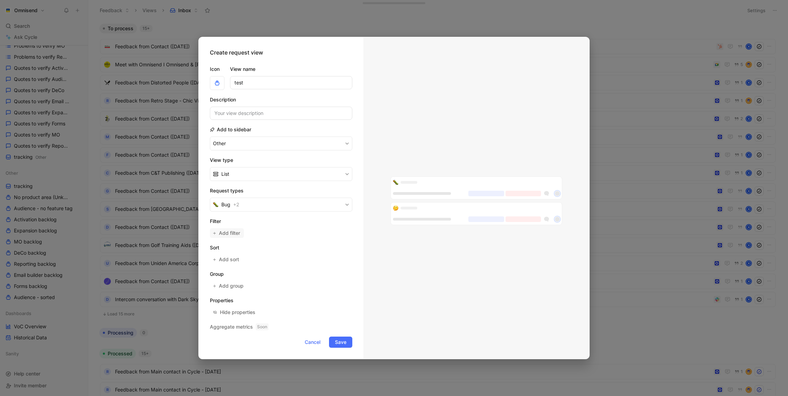
click at [224, 235] on span "Add filter" at bounding box center [230, 233] width 22 height 8
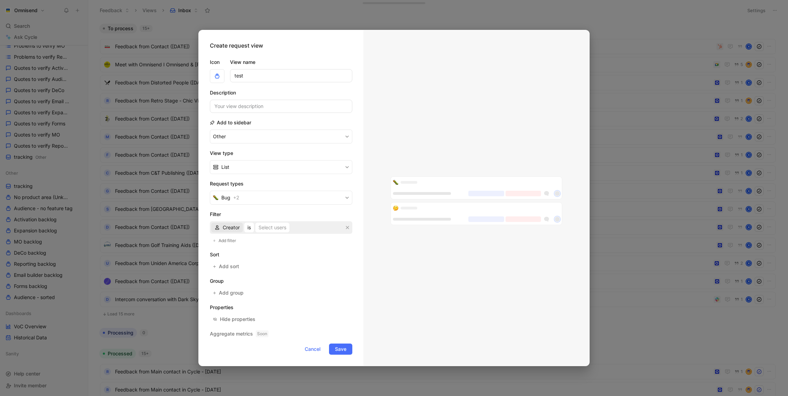
click at [233, 227] on span "Creator" at bounding box center [231, 227] width 17 height 8
click at [253, 252] on div "AI tag" at bounding box center [241, 253] width 36 height 8
click at [348, 351] on button "Save" at bounding box center [340, 349] width 23 height 11
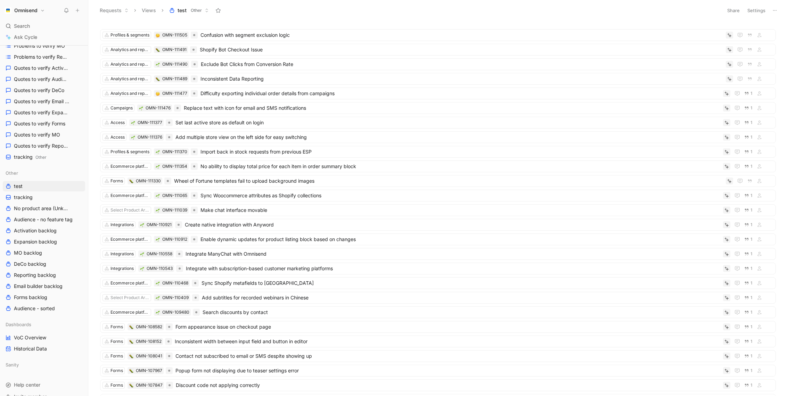
click at [758, 10] on button "Settings" at bounding box center [756, 11] width 24 height 10
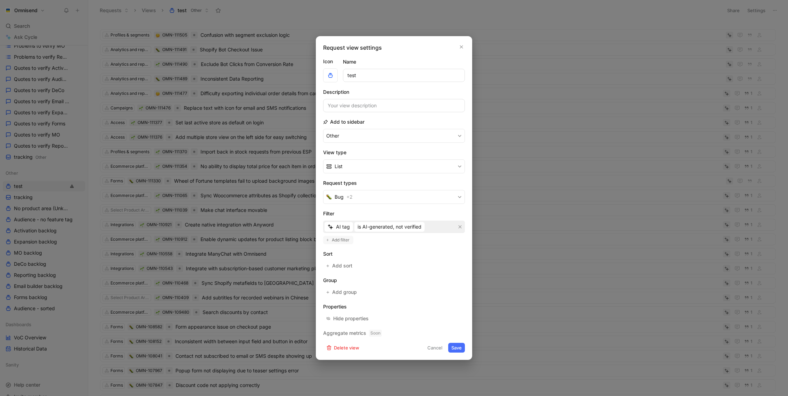
click at [344, 239] on span "Add filter" at bounding box center [341, 240] width 18 height 7
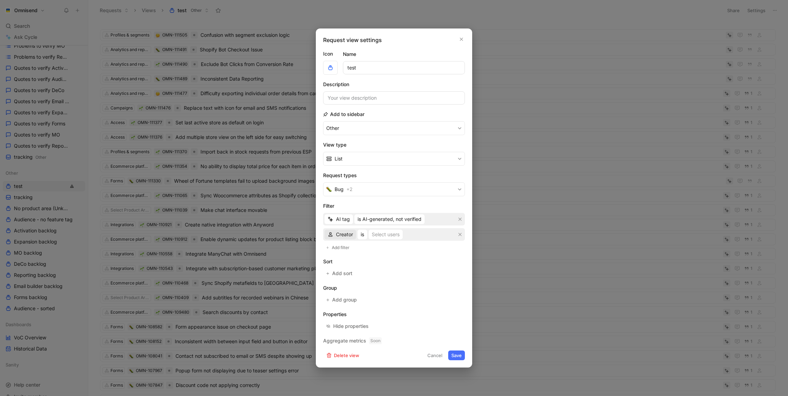
click at [349, 235] on span "Creator" at bounding box center [344, 234] width 17 height 8
click at [391, 236] on div "Select users" at bounding box center [386, 234] width 28 height 8
click at [344, 237] on span "Creator" at bounding box center [344, 234] width 17 height 8
click at [352, 279] on div "Status" at bounding box center [354, 280] width 36 height 8
click at [362, 233] on button "is" at bounding box center [360, 235] width 10 height 10
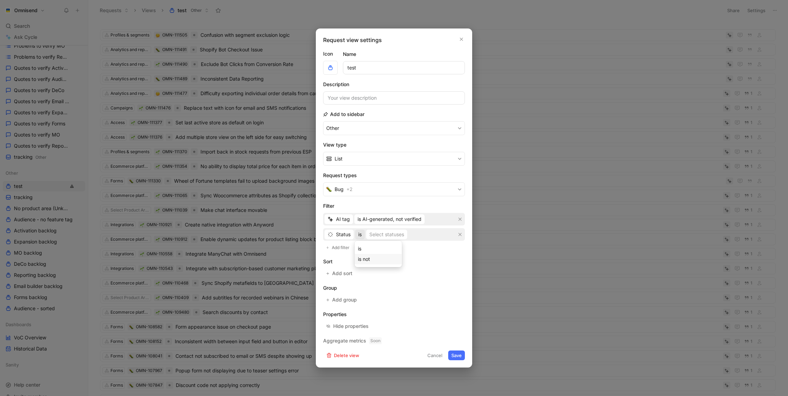
click at [371, 263] on div "is not" at bounding box center [378, 259] width 41 height 8
click at [386, 236] on div "Select statuses" at bounding box center [395, 234] width 35 height 8
click at [365, 237] on span "is not" at bounding box center [364, 234] width 12 height 8
click at [365, 246] on div "is" at bounding box center [378, 249] width 41 height 8
click at [394, 236] on div "Select statuses" at bounding box center [386, 234] width 35 height 8
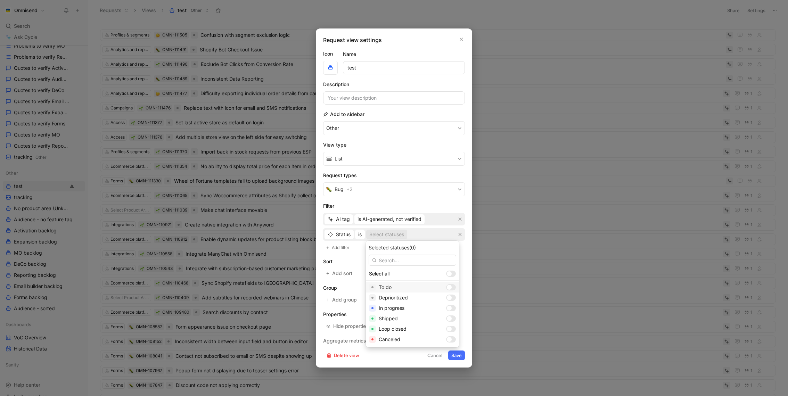
click at [446, 288] on div at bounding box center [451, 287] width 10 height 6
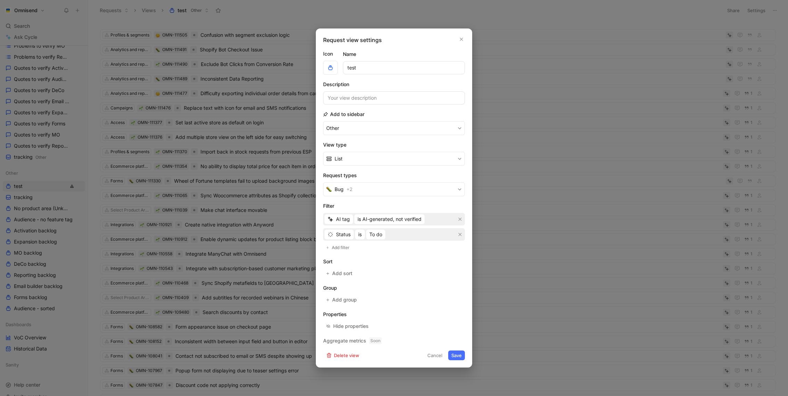
click at [460, 355] on button "Save" at bounding box center [456, 356] width 17 height 10
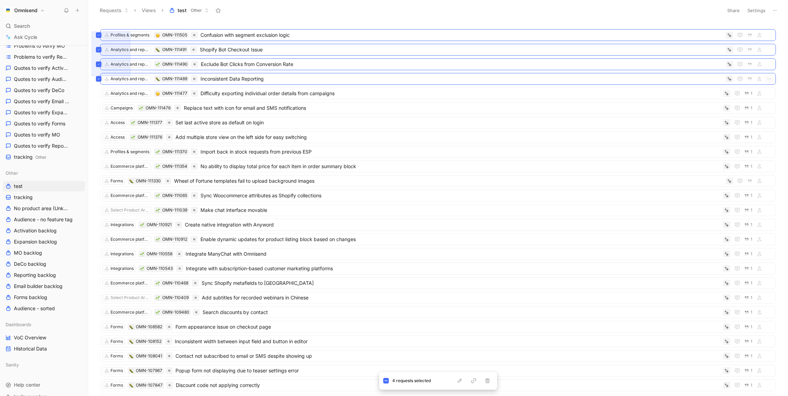
drag, startPoint x: 92, startPoint y: 32, endPoint x: 130, endPoint y: 76, distance: 58.9
click at [130, 76] on div "Profiles & segments OMN-111505 Confusion with segment exclusion logic Analytics…" at bounding box center [437, 209] width 691 height 373
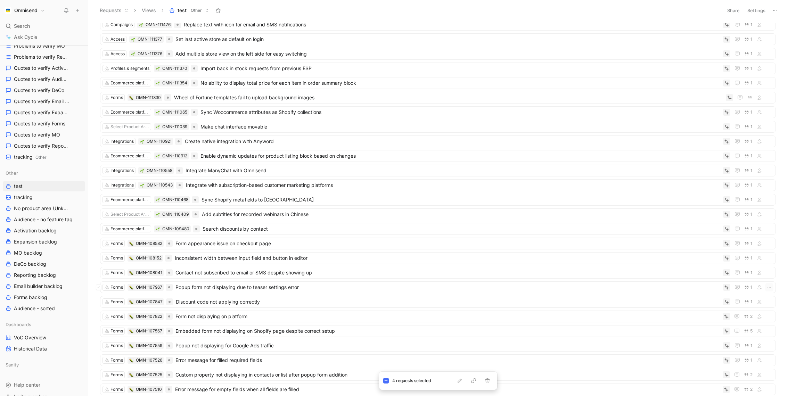
scroll to position [81, 0]
click at [490, 384] on button "button" at bounding box center [487, 380] width 8 height 7
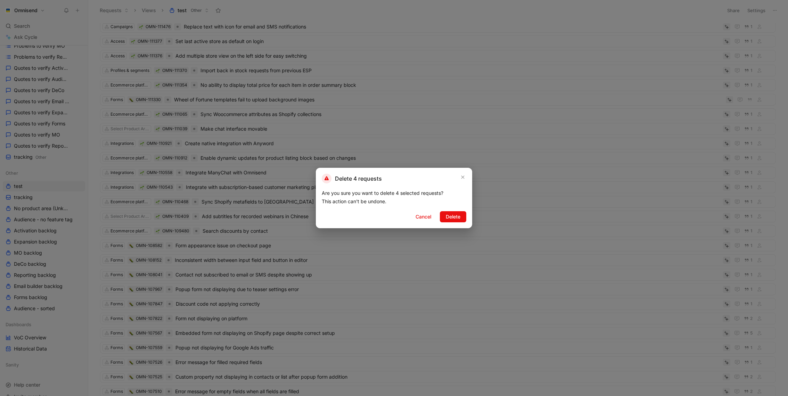
click at [456, 226] on div "Delete 4 requests Are you sure you want to delete 4 selected requests? This act…" at bounding box center [394, 198] width 156 height 60
click at [457, 218] on span "Delete" at bounding box center [453, 217] width 15 height 8
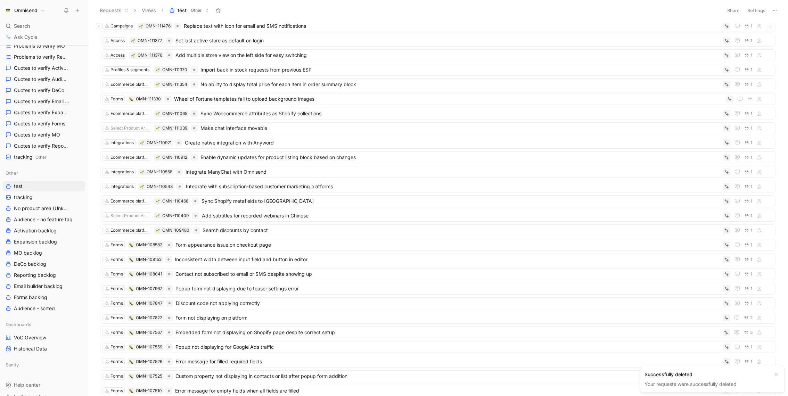
scroll to position [0, 0]
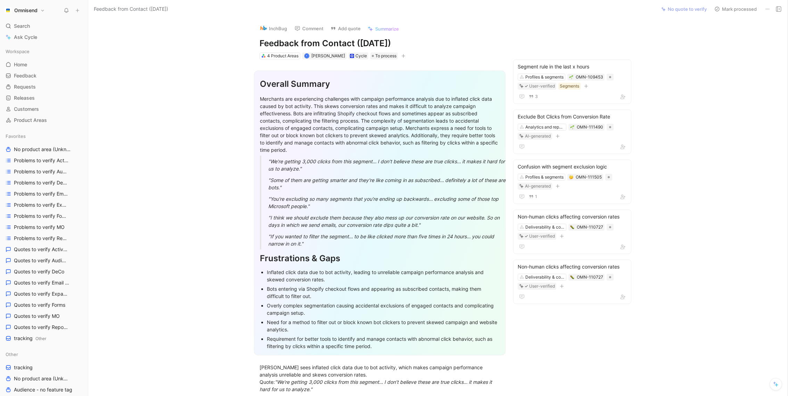
click at [46, 9] on button "Omnisend" at bounding box center [25, 11] width 44 height 10
click at [40, 68] on div "Workspace settings G then S" at bounding box center [48, 71] width 86 height 11
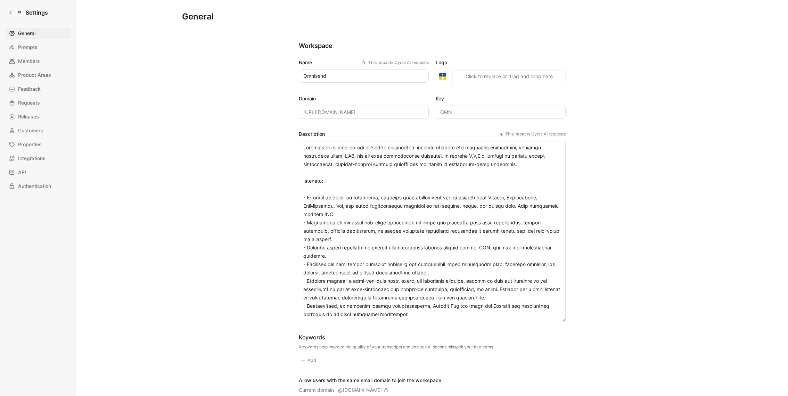
click at [44, 69] on div "General Prompts Members Product Areas Feedback Requests Releases Customers Prop…" at bounding box center [41, 110] width 70 height 164
click at [9, 12] on icon at bounding box center [10, 13] width 2 height 4
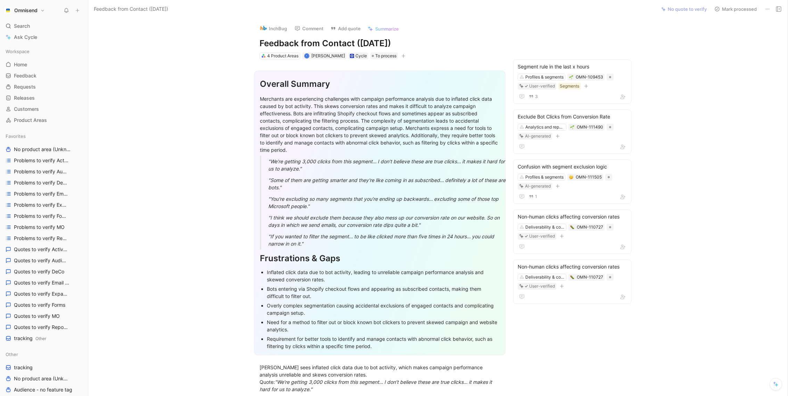
click at [769, 11] on icon at bounding box center [768, 9] width 6 height 6
click at [741, 38] on div "Delete" at bounding box center [737, 34] width 63 height 8
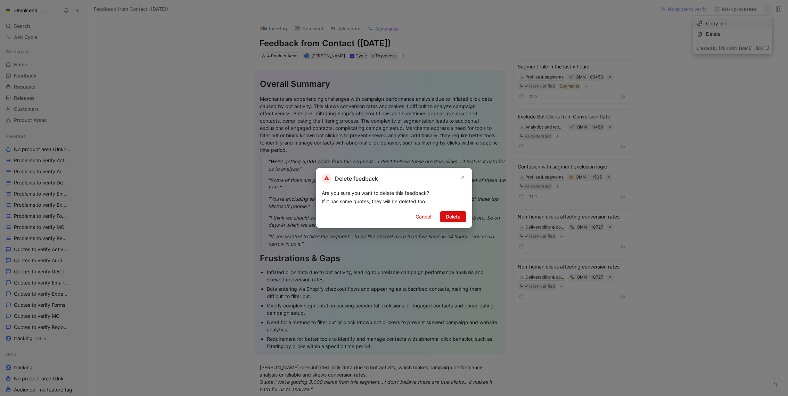
click at [455, 216] on span "Delete" at bounding box center [453, 217] width 15 height 8
